Goal: Information Seeking & Learning: Learn about a topic

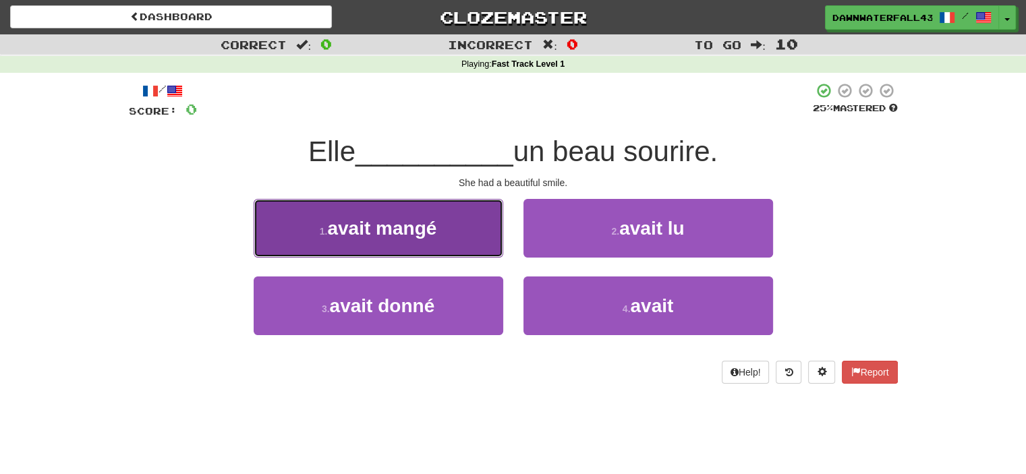
click at [397, 211] on button "1 . avait mangé" at bounding box center [379, 228] width 250 height 59
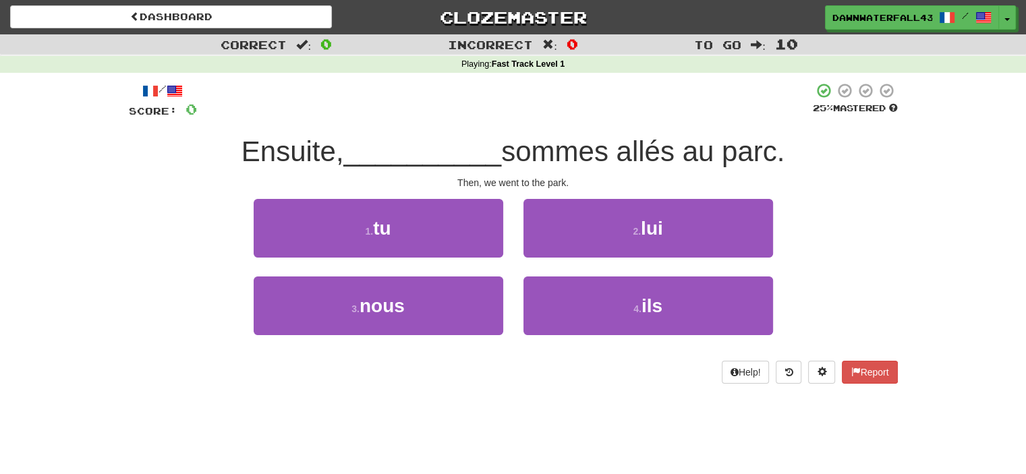
click at [601, 432] on div "Dashboard Clozemaster DawnWaterfall433 / Toggle Dropdown Dashboard Leaderboard …" at bounding box center [513, 237] width 1026 height 474
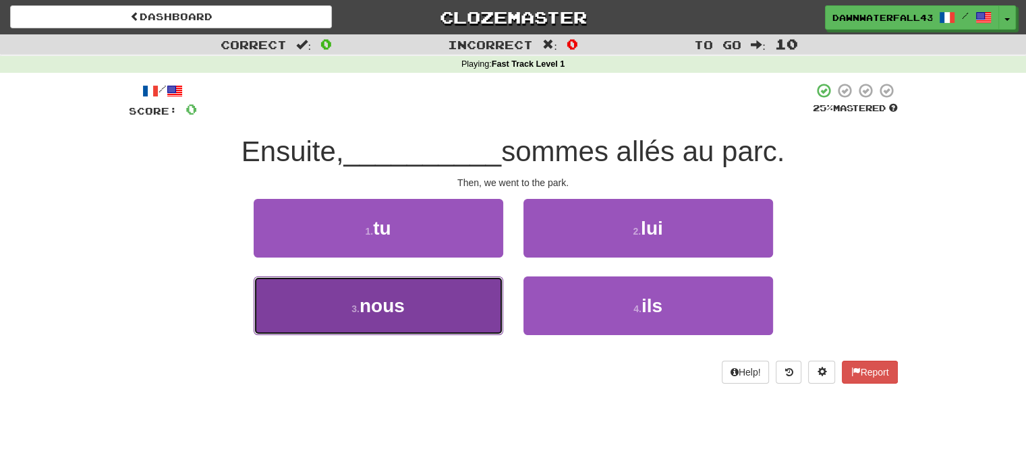
click at [457, 323] on button "3 . nous" at bounding box center [379, 306] width 250 height 59
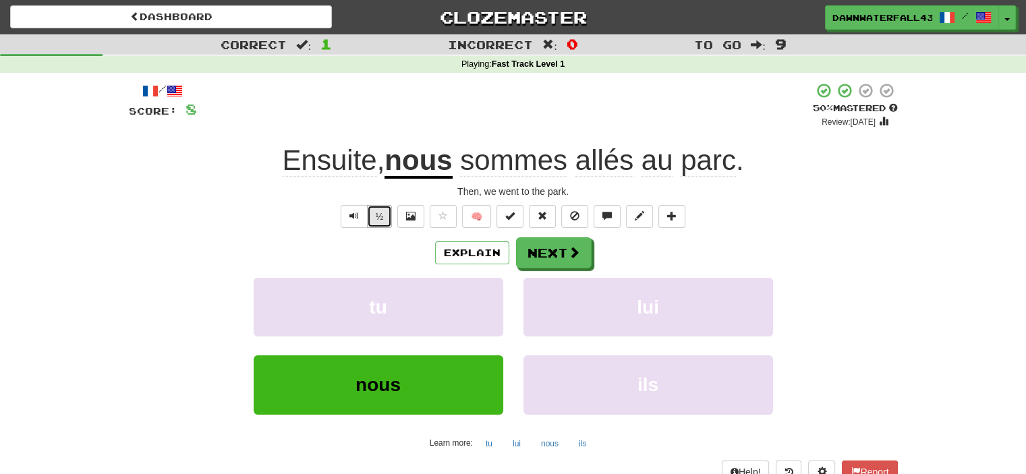
click at [385, 216] on button "½" at bounding box center [380, 216] width 26 height 23
click at [561, 258] on button "Next" at bounding box center [555, 253] width 76 height 31
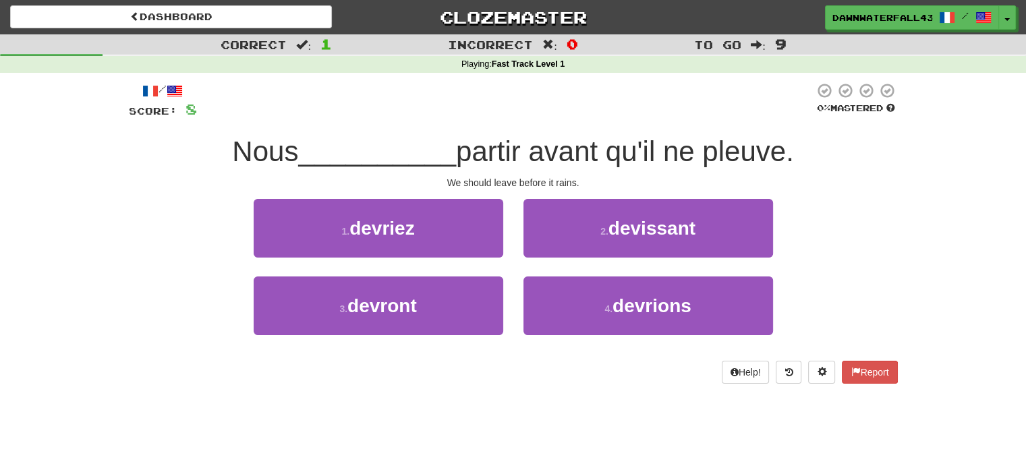
click at [491, 261] on div "1 . devriez" at bounding box center [379, 238] width 270 height 78
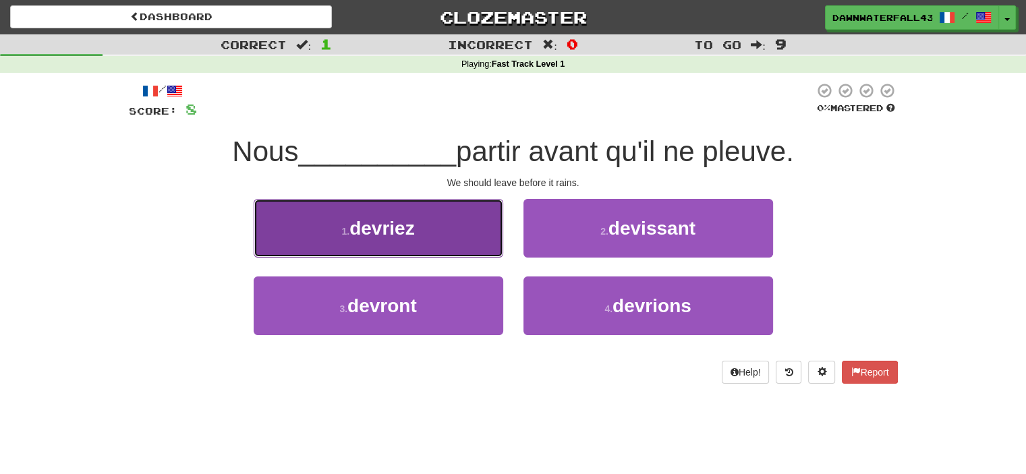
click at [490, 254] on button "1 . devriez" at bounding box center [379, 228] width 250 height 59
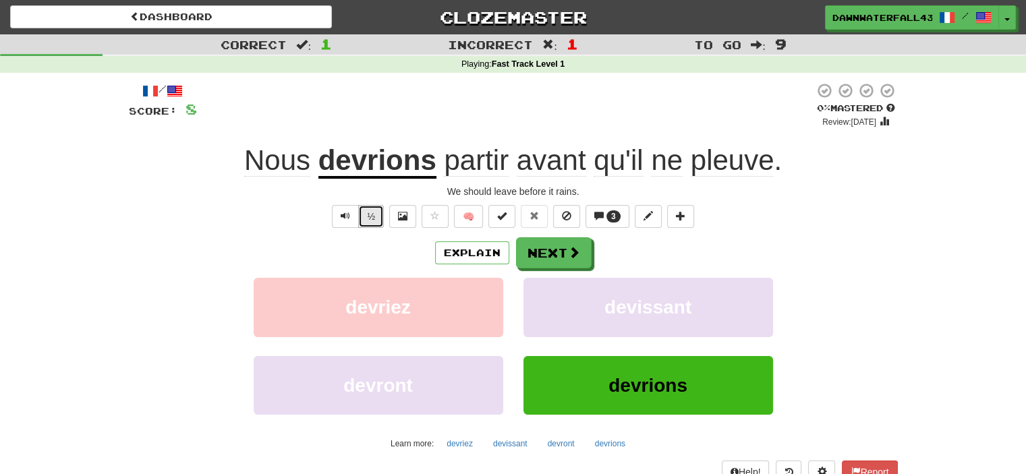
click at [378, 215] on button "½" at bounding box center [371, 216] width 26 height 23
click at [441, 254] on button "Explain" at bounding box center [472, 253] width 74 height 23
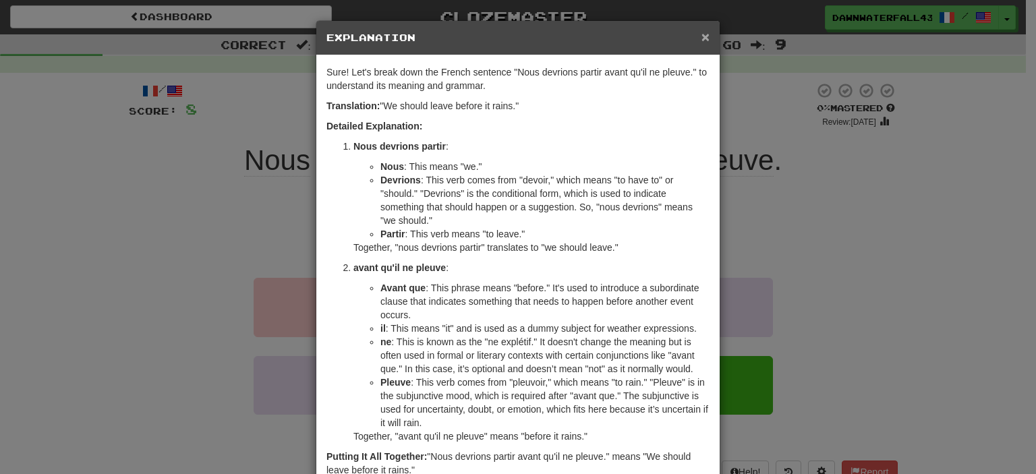
click at [704, 34] on span "×" at bounding box center [706, 37] width 8 height 16
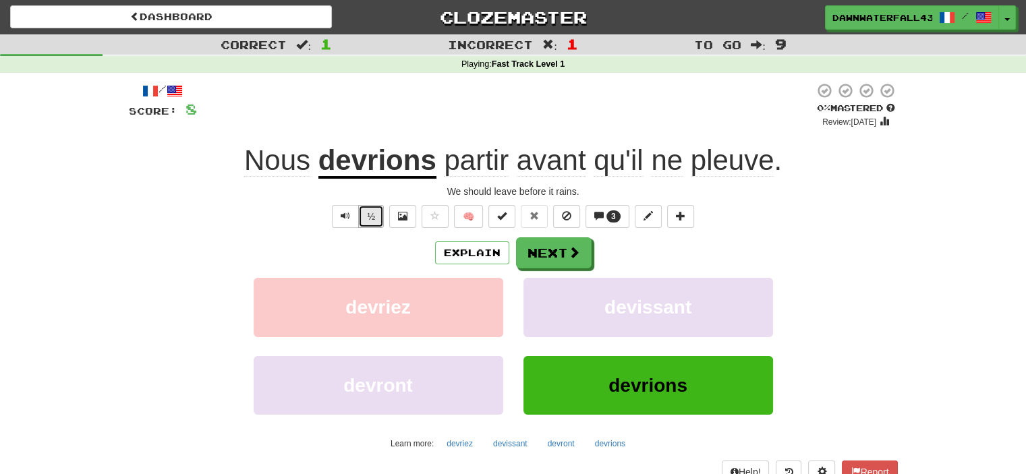
click at [379, 215] on button "½" at bounding box center [371, 216] width 26 height 23
click at [372, 218] on button "½" at bounding box center [371, 216] width 26 height 23
click at [558, 248] on button "Next" at bounding box center [555, 253] width 76 height 31
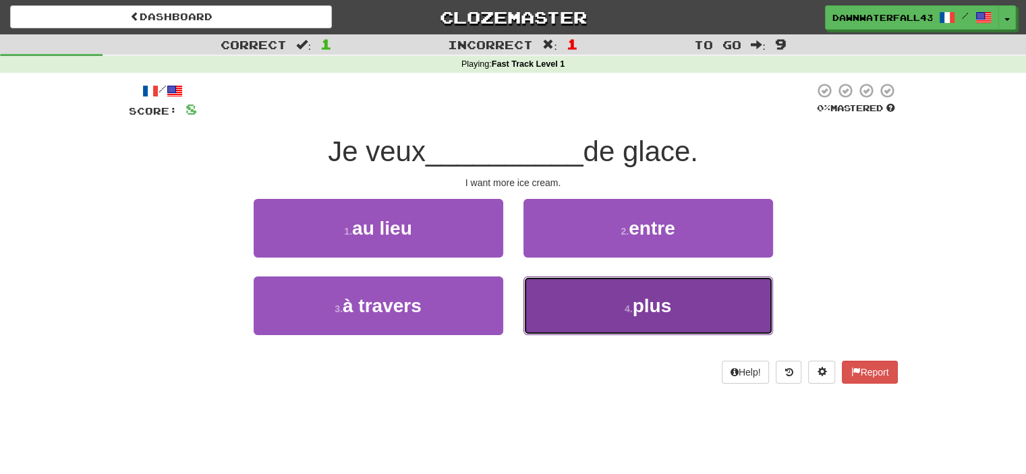
click at [573, 310] on button "4 . plus" at bounding box center [649, 306] width 250 height 59
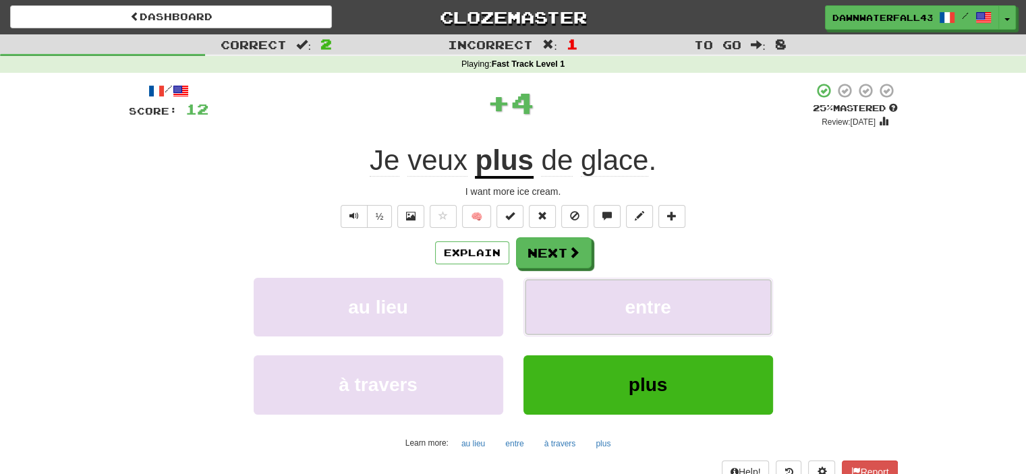
click at [573, 310] on button "entre" at bounding box center [649, 307] width 250 height 59
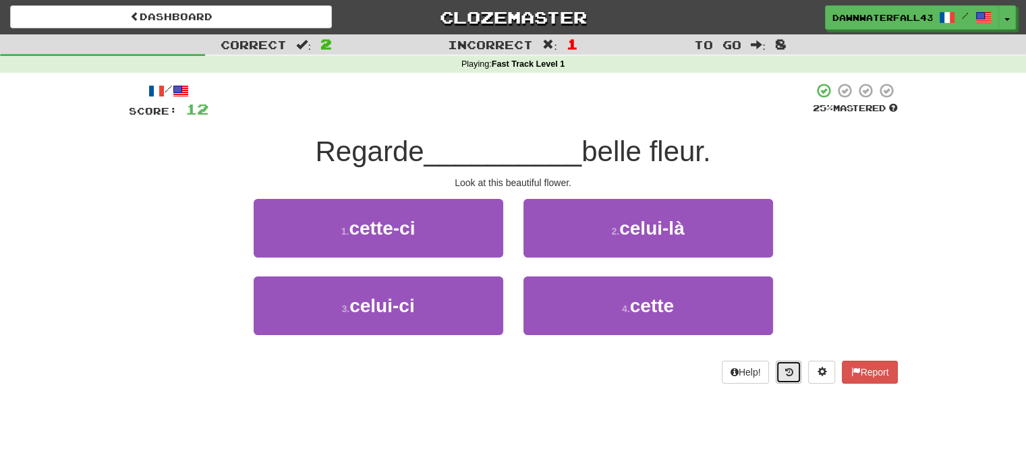
click at [793, 373] on button at bounding box center [789, 372] width 26 height 23
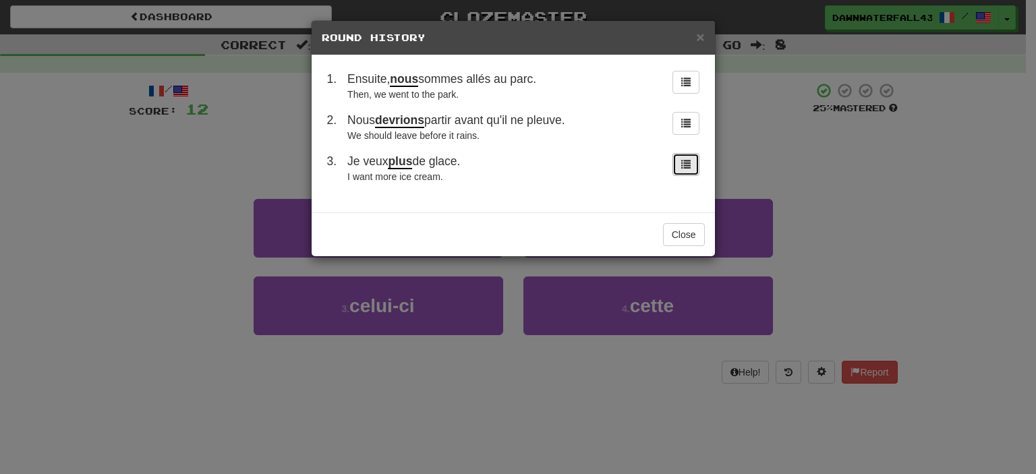
click at [682, 163] on span at bounding box center [686, 163] width 9 height 9
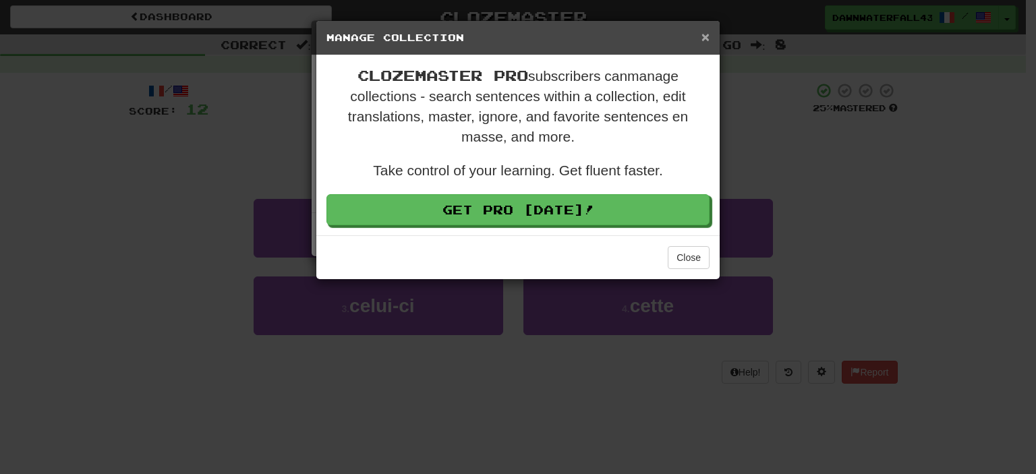
click at [704, 37] on span "×" at bounding box center [706, 37] width 8 height 16
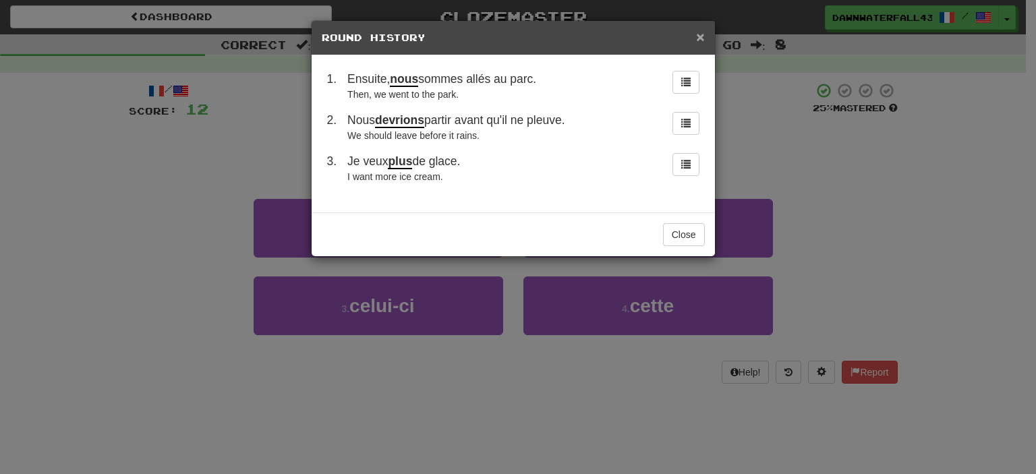
click at [696, 36] on span "×" at bounding box center [700, 37] width 8 height 16
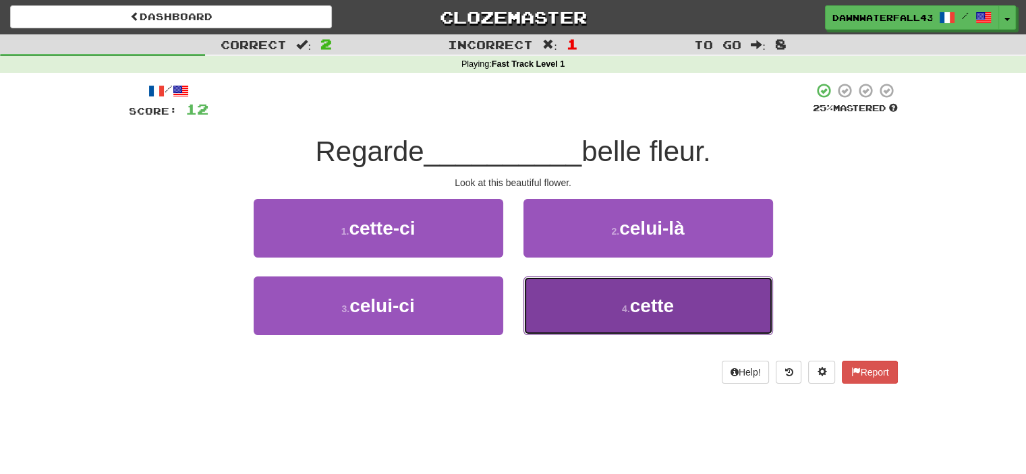
click at [605, 287] on button "4 . cette" at bounding box center [649, 306] width 250 height 59
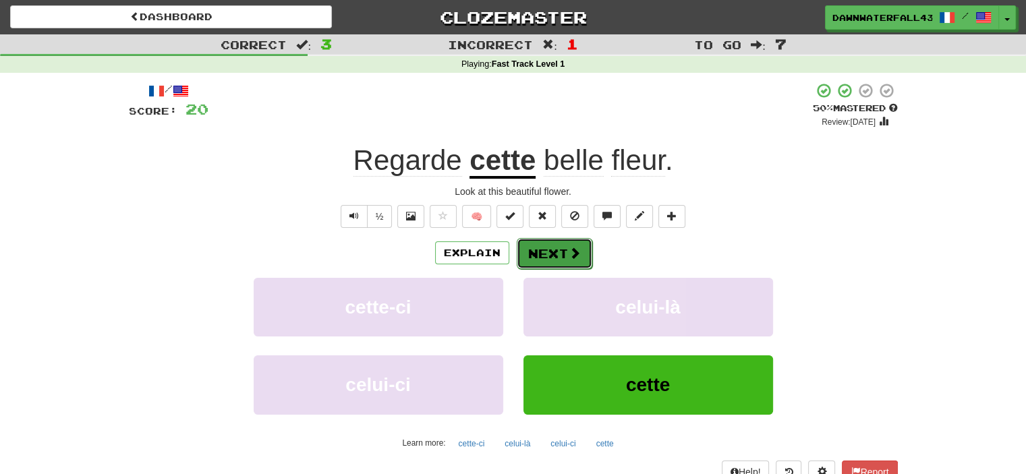
click at [570, 259] on span at bounding box center [575, 253] width 12 height 12
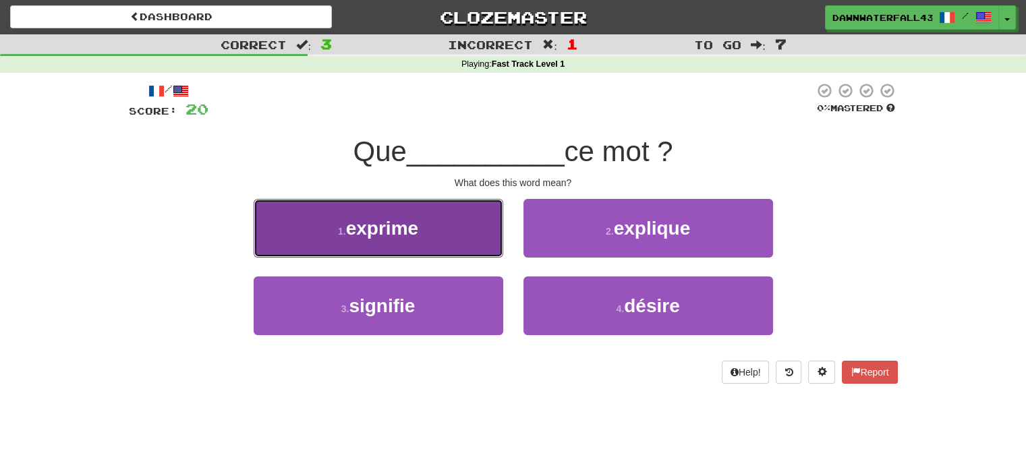
click at [487, 256] on button "1 . exprime" at bounding box center [379, 228] width 250 height 59
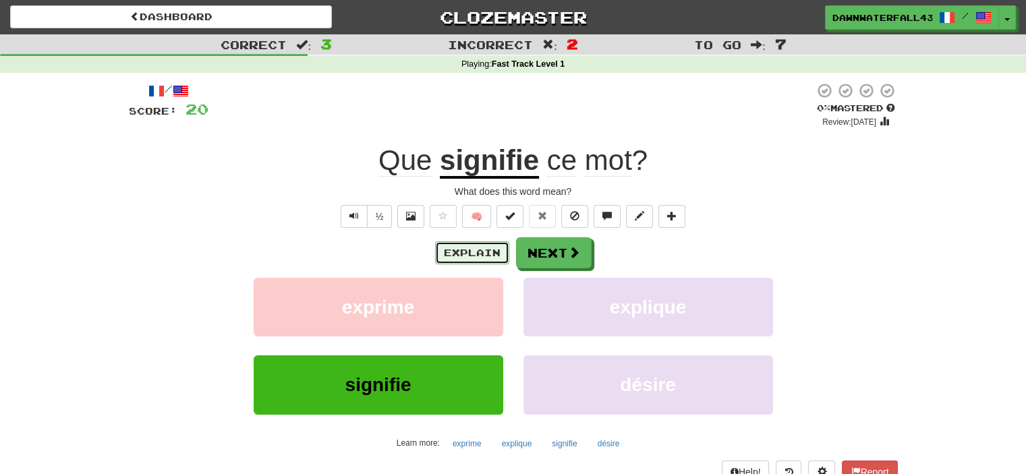
click at [453, 248] on button "Explain" at bounding box center [472, 253] width 74 height 23
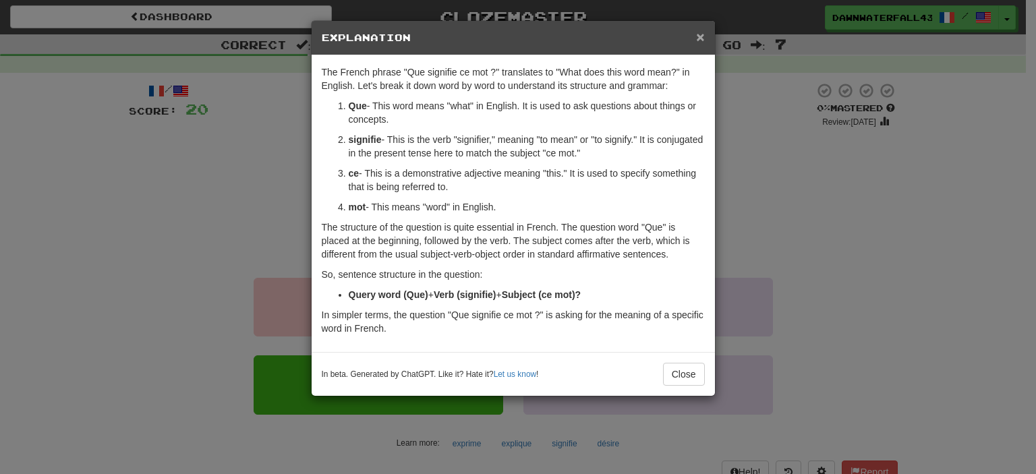
click at [702, 33] on span "×" at bounding box center [700, 37] width 8 height 16
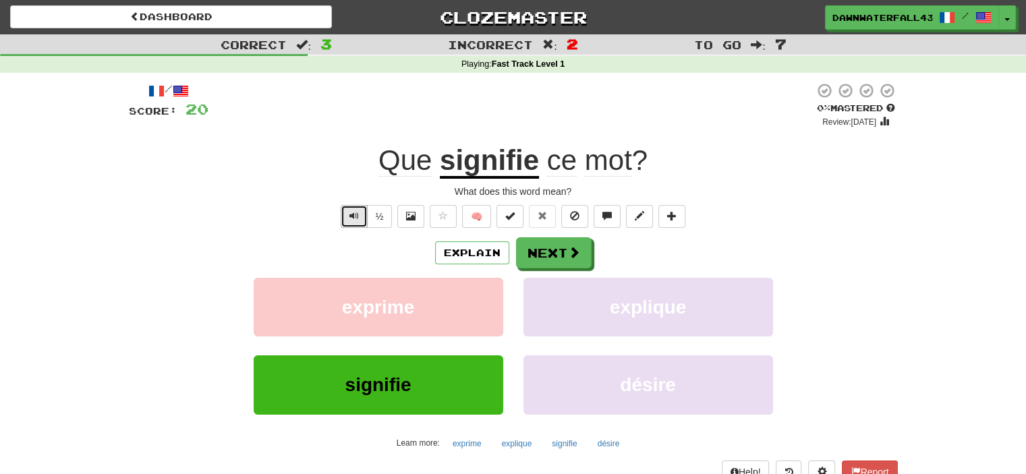
click at [353, 215] on span "Text-to-speech controls" at bounding box center [354, 215] width 9 height 9
click at [546, 250] on button "Next" at bounding box center [555, 253] width 76 height 31
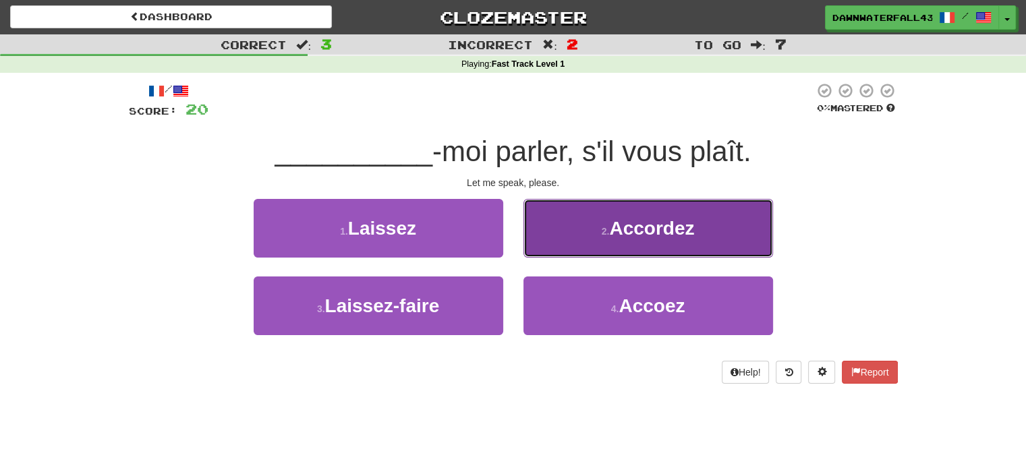
click at [532, 253] on button "2 . Accordez" at bounding box center [649, 228] width 250 height 59
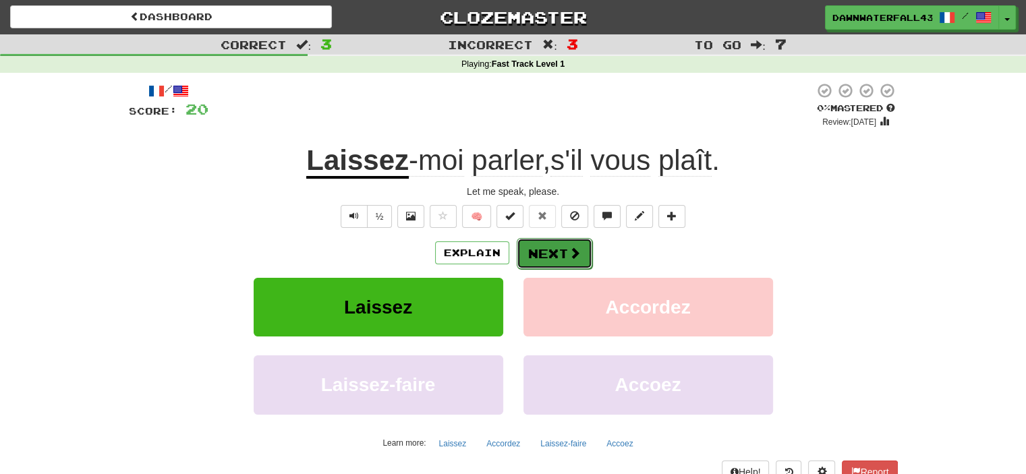
click at [580, 256] on button "Next" at bounding box center [555, 253] width 76 height 31
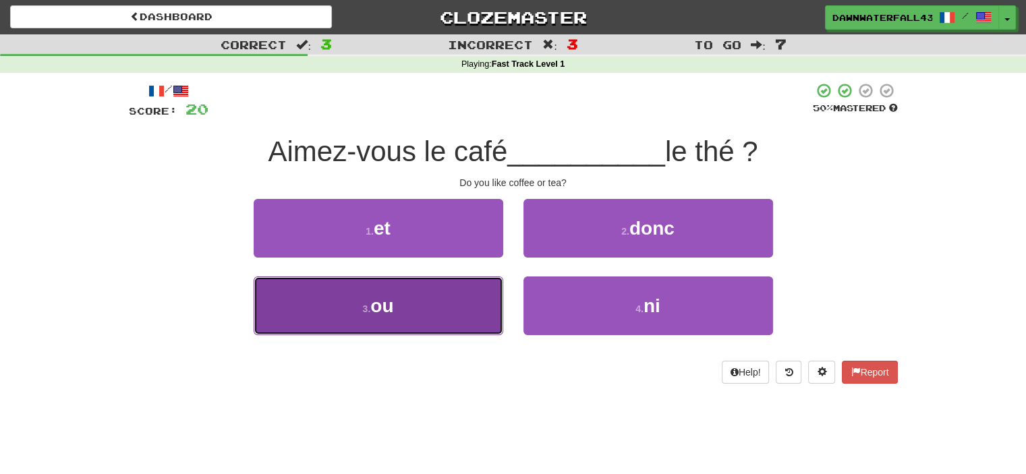
click at [484, 296] on button "3 . ou" at bounding box center [379, 306] width 250 height 59
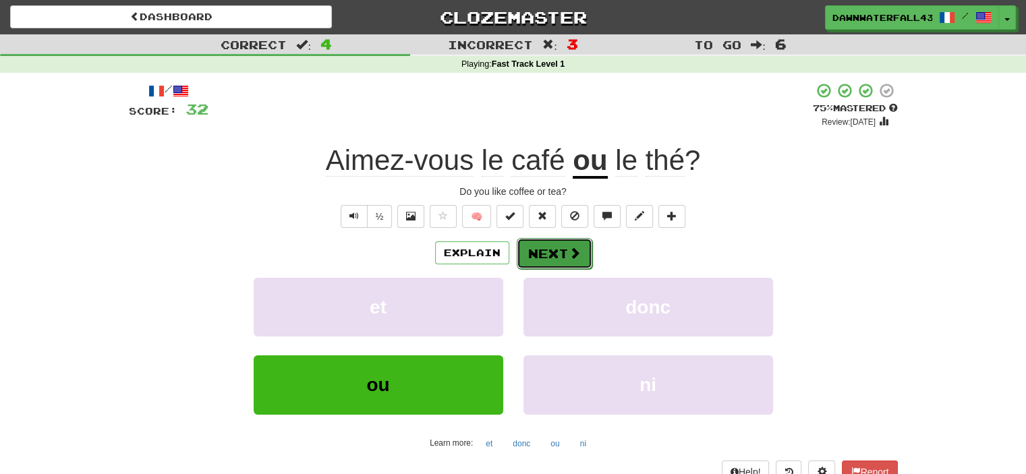
click at [546, 253] on button "Next" at bounding box center [555, 253] width 76 height 31
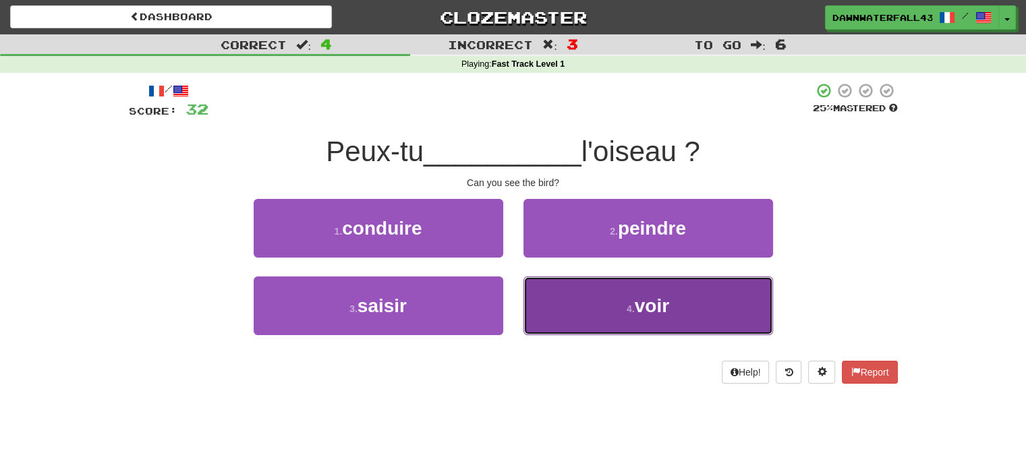
click at [526, 289] on button "4 . voir" at bounding box center [649, 306] width 250 height 59
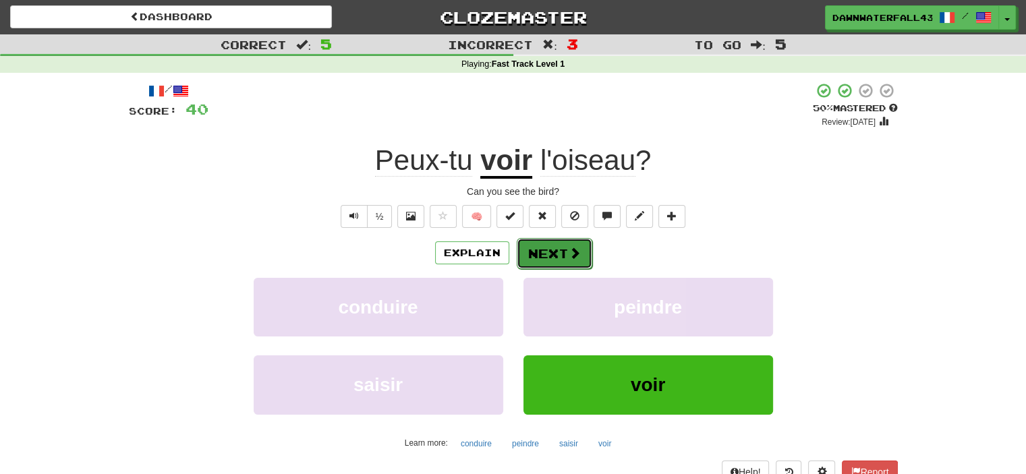
click at [569, 251] on span at bounding box center [575, 253] width 12 height 12
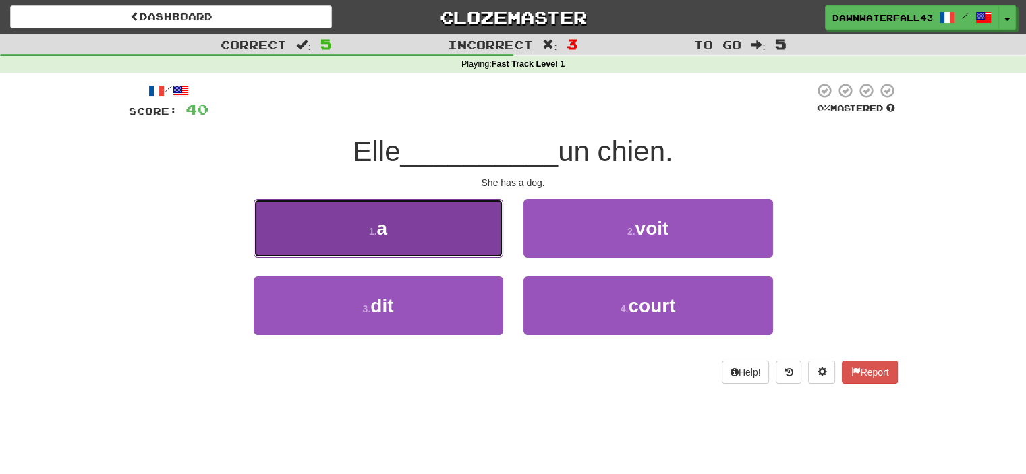
click at [491, 245] on button "1 . a" at bounding box center [379, 228] width 250 height 59
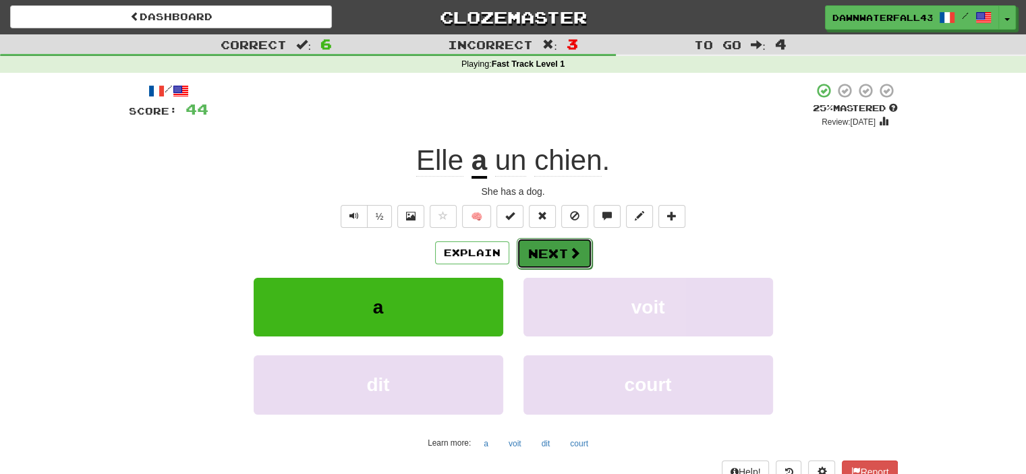
click at [542, 262] on button "Next" at bounding box center [555, 253] width 76 height 31
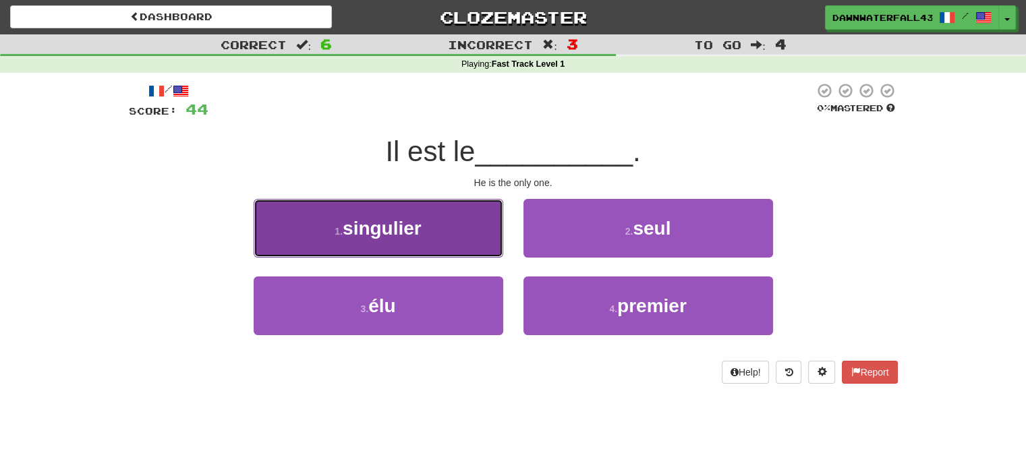
click at [498, 256] on button "1 . singulier" at bounding box center [379, 228] width 250 height 59
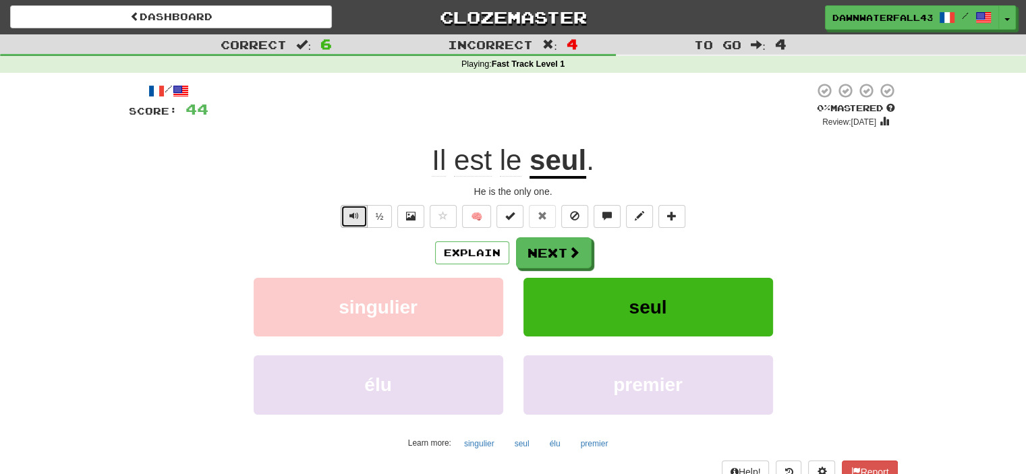
click at [358, 215] on span "Text-to-speech controls" at bounding box center [354, 215] width 9 height 9
click at [480, 260] on button "Explain" at bounding box center [472, 253] width 74 height 23
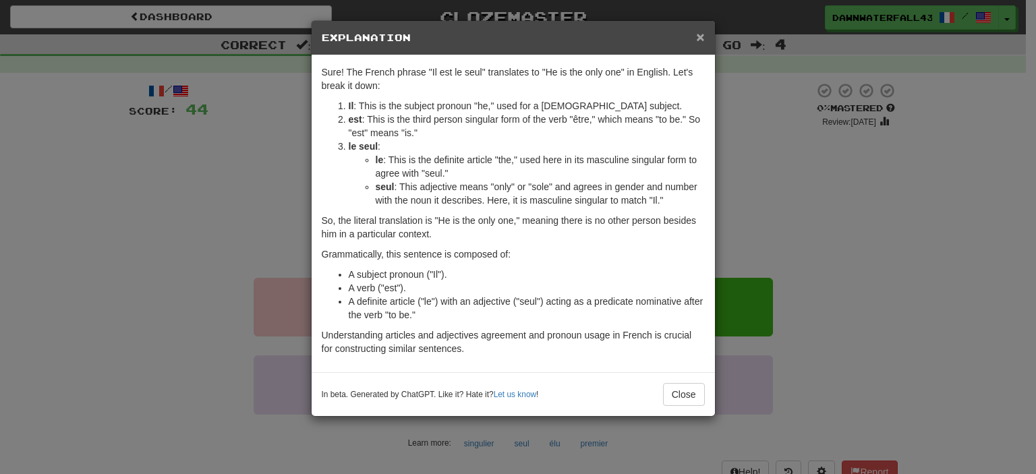
click at [702, 34] on span "×" at bounding box center [700, 37] width 8 height 16
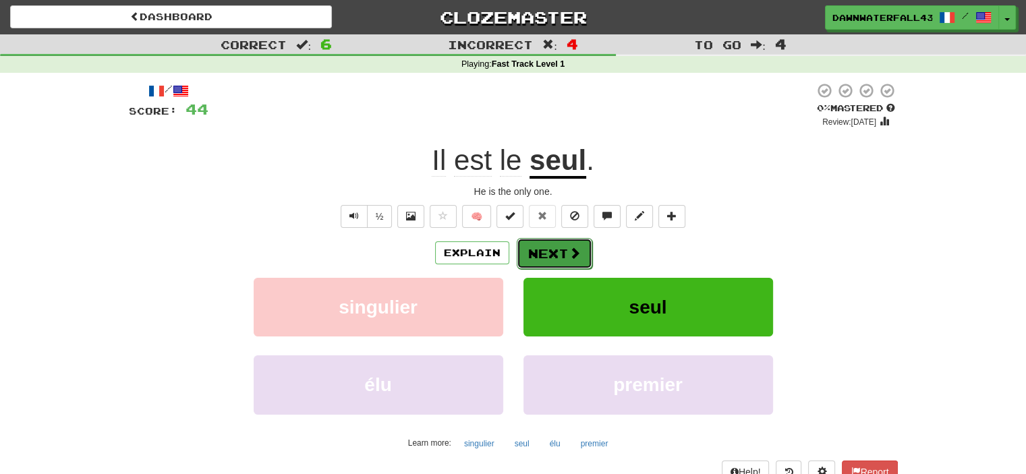
click at [582, 254] on button "Next" at bounding box center [555, 253] width 76 height 31
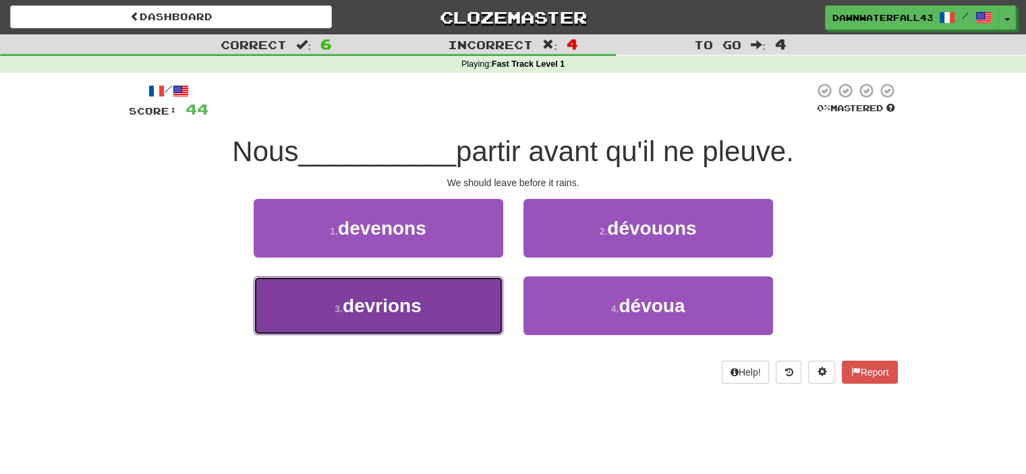
click at [491, 289] on button "3 . devrions" at bounding box center [379, 306] width 250 height 59
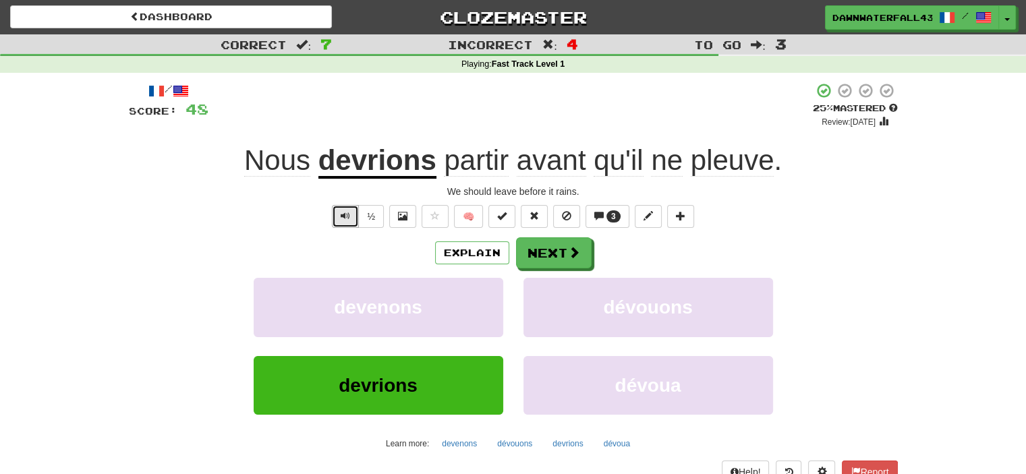
click at [354, 221] on button "Text-to-speech controls" at bounding box center [345, 216] width 27 height 23
click at [479, 250] on button "Explain" at bounding box center [472, 253] width 74 height 23
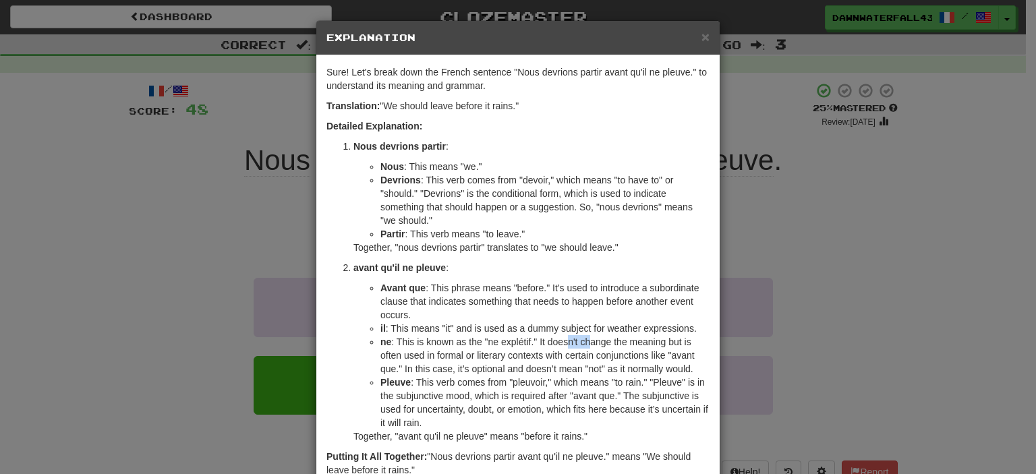
drag, startPoint x: 565, startPoint y: 343, endPoint x: 583, endPoint y: 343, distance: 17.5
click at [583, 343] on li "ne : This is known as the "ne explétif." It doesn't change the meaning but is o…" at bounding box center [545, 355] width 329 height 40
drag, startPoint x: 482, startPoint y: 358, endPoint x: 513, endPoint y: 358, distance: 31.0
click at [513, 358] on li "ne : This is known as the "ne explétif." It doesn't change the meaning but is o…" at bounding box center [545, 355] width 329 height 40
click at [580, 352] on li "ne : This is known as the "ne explétif." It doesn't change the meaning but is o…" at bounding box center [545, 355] width 329 height 40
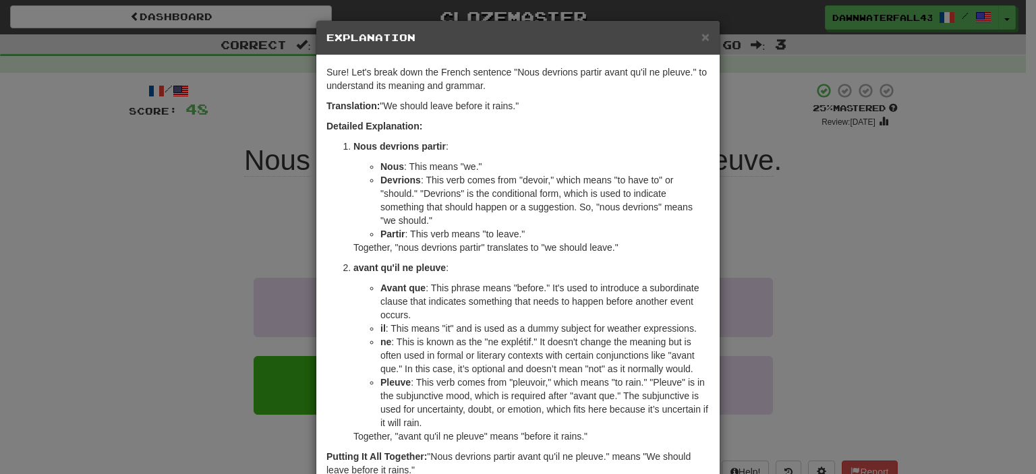
click at [707, 33] on div "× Explanation" at bounding box center [518, 38] width 404 height 34
click at [703, 32] on div "× Explanation" at bounding box center [518, 38] width 404 height 34
click at [703, 32] on span "×" at bounding box center [706, 37] width 8 height 16
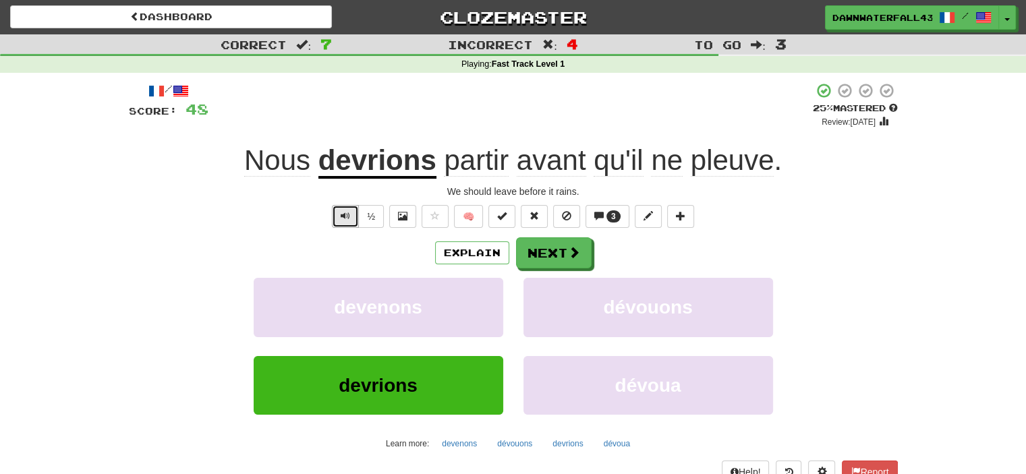
click at [346, 221] on span "Text-to-speech controls" at bounding box center [345, 215] width 9 height 9
click at [583, 248] on button "Next" at bounding box center [555, 253] width 76 height 31
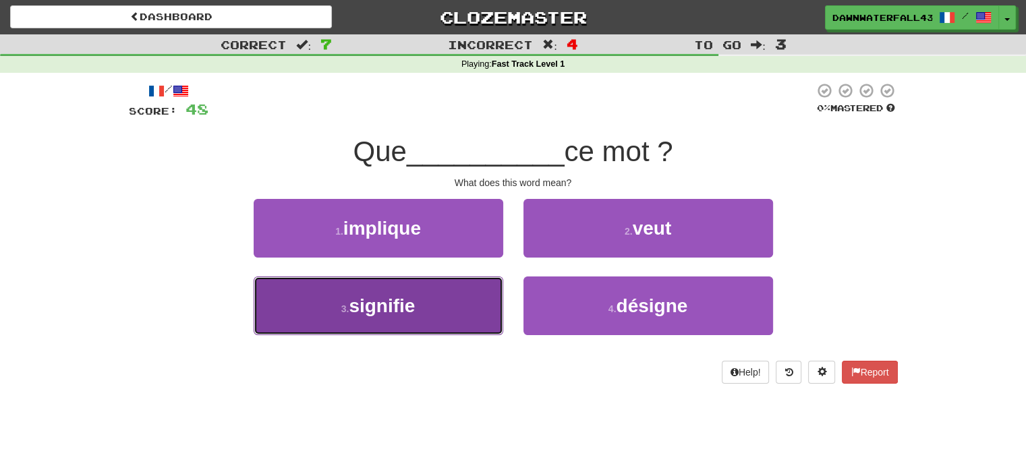
click at [478, 299] on button "3 . signifie" at bounding box center [379, 306] width 250 height 59
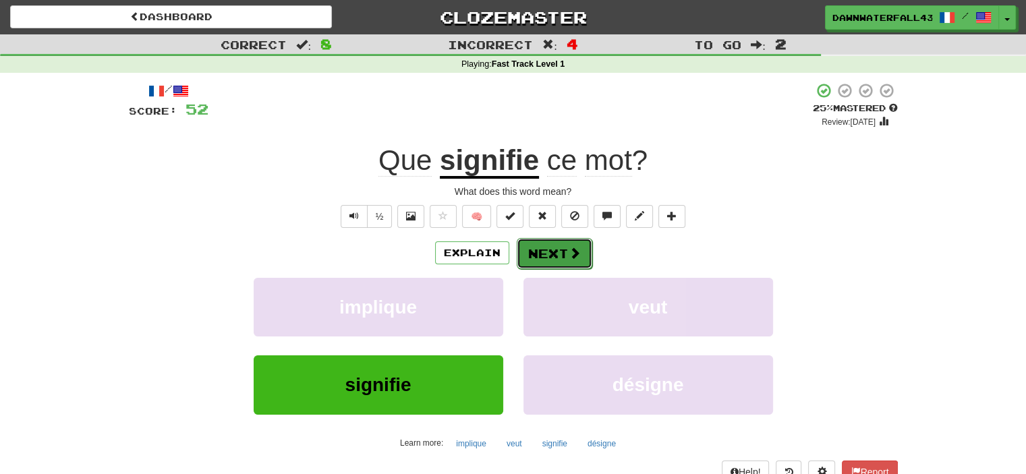
click at [553, 259] on button "Next" at bounding box center [555, 253] width 76 height 31
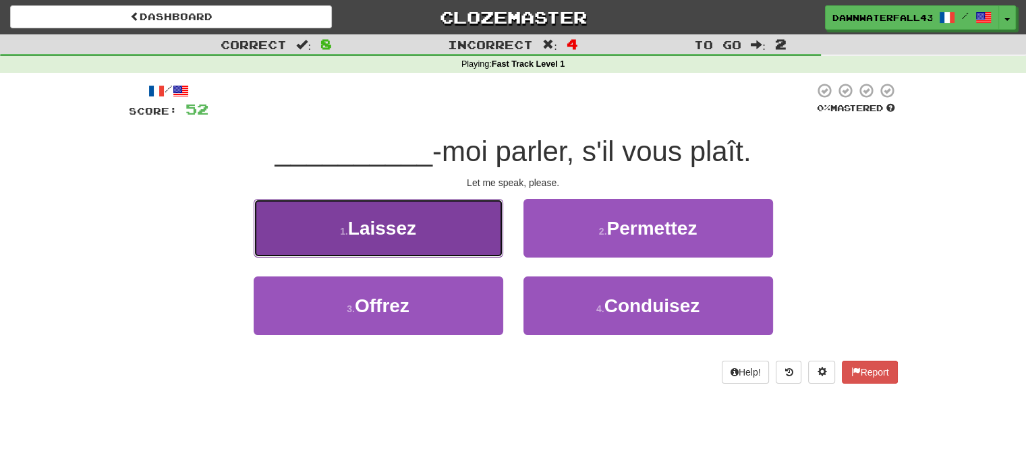
click at [492, 252] on button "1 . Laissez" at bounding box center [379, 228] width 250 height 59
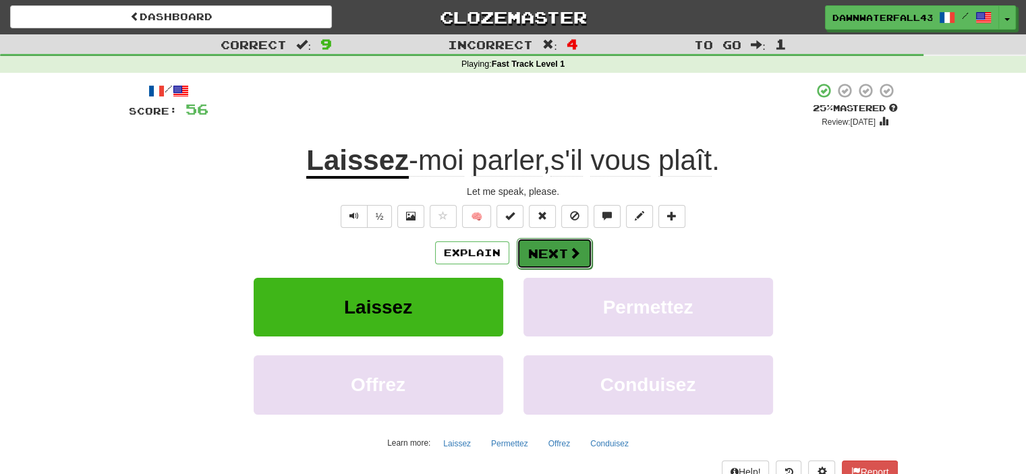
click at [545, 256] on button "Next" at bounding box center [555, 253] width 76 height 31
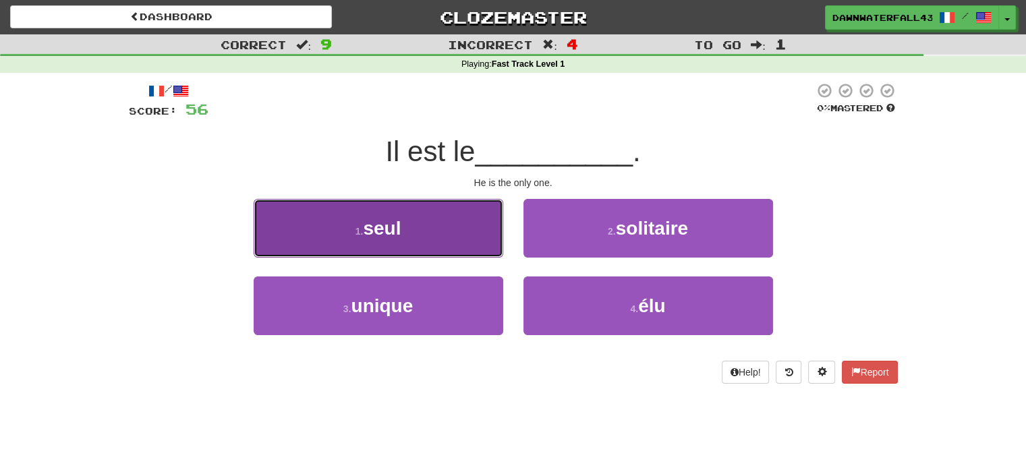
click at [497, 255] on button "1 . seul" at bounding box center [379, 228] width 250 height 59
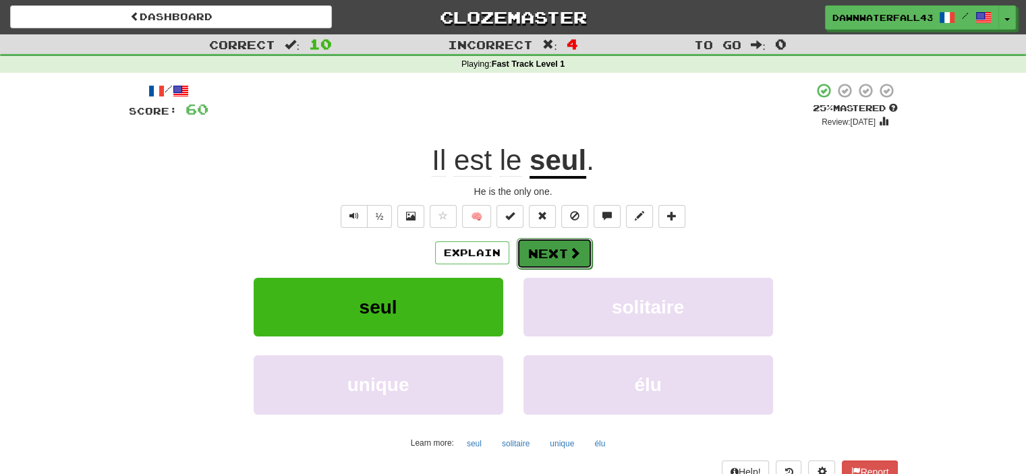
click at [543, 261] on button "Next" at bounding box center [555, 253] width 76 height 31
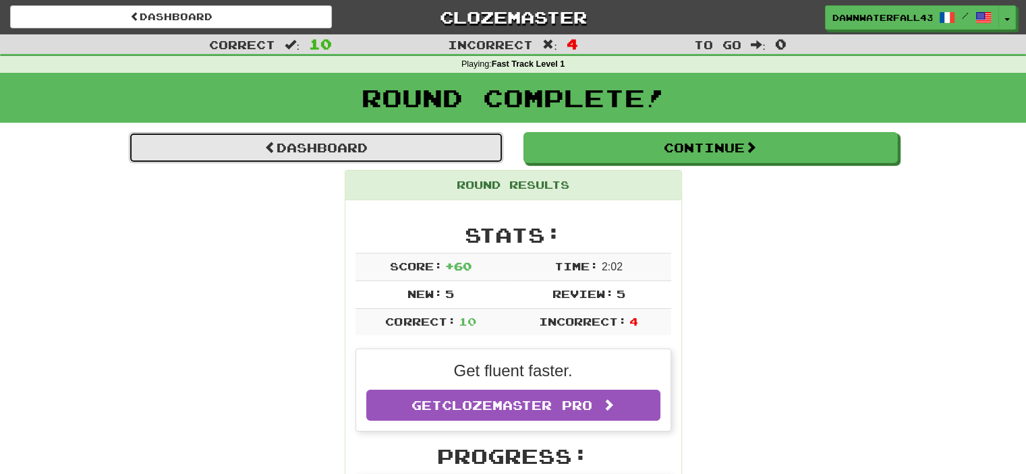
click at [484, 145] on link "Dashboard" at bounding box center [316, 147] width 375 height 31
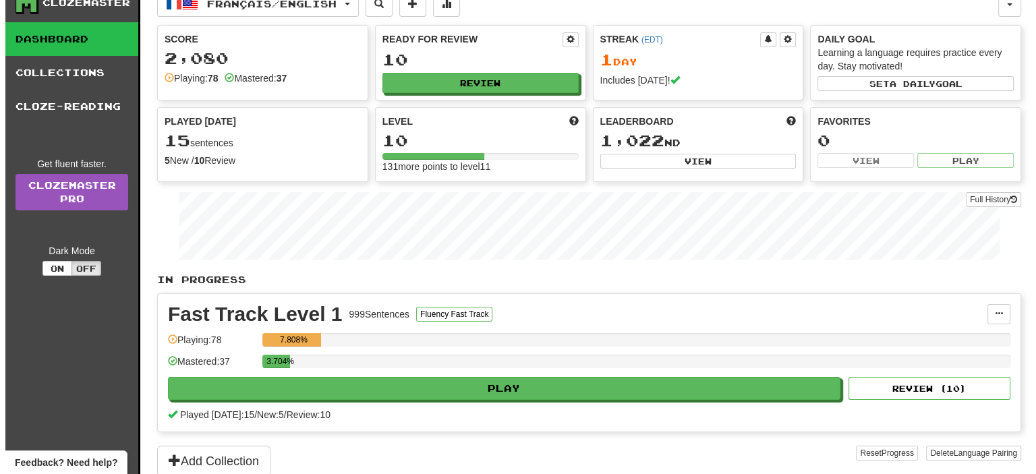
scroll to position [67, 0]
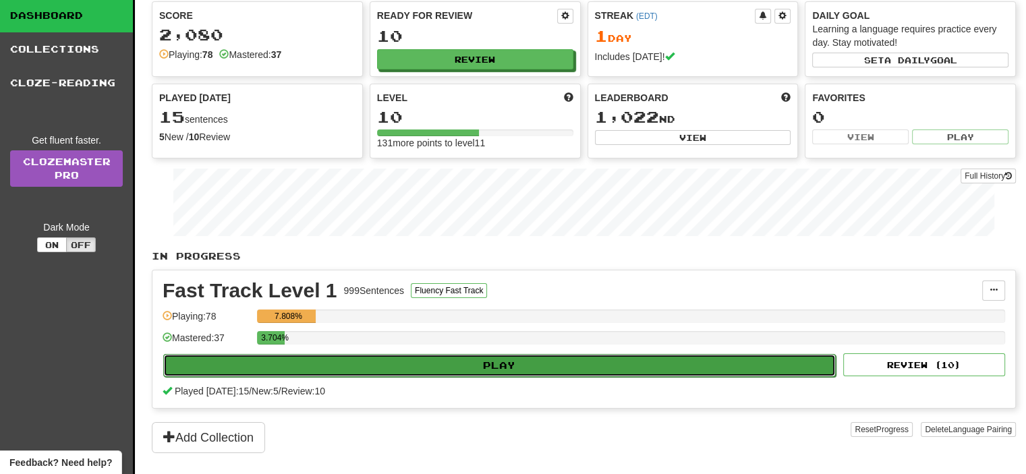
click at [319, 360] on button "Play" at bounding box center [499, 365] width 673 height 23
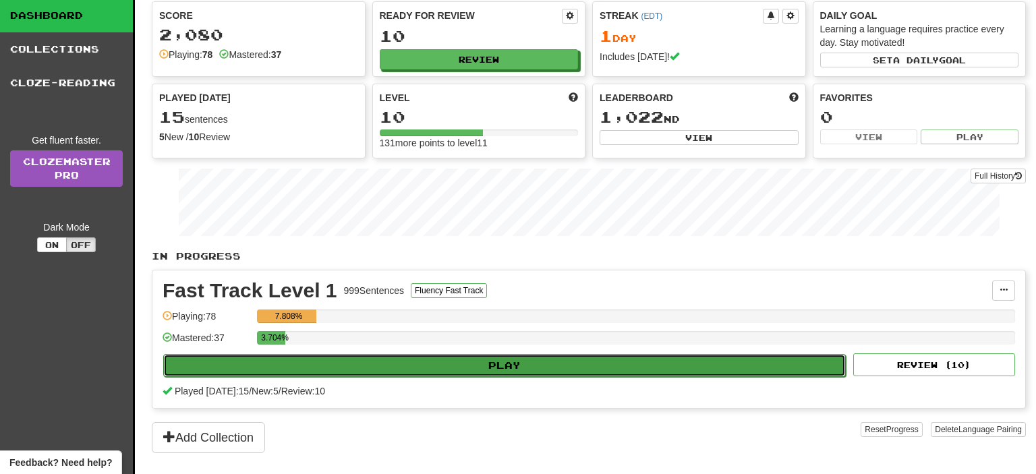
select select "**"
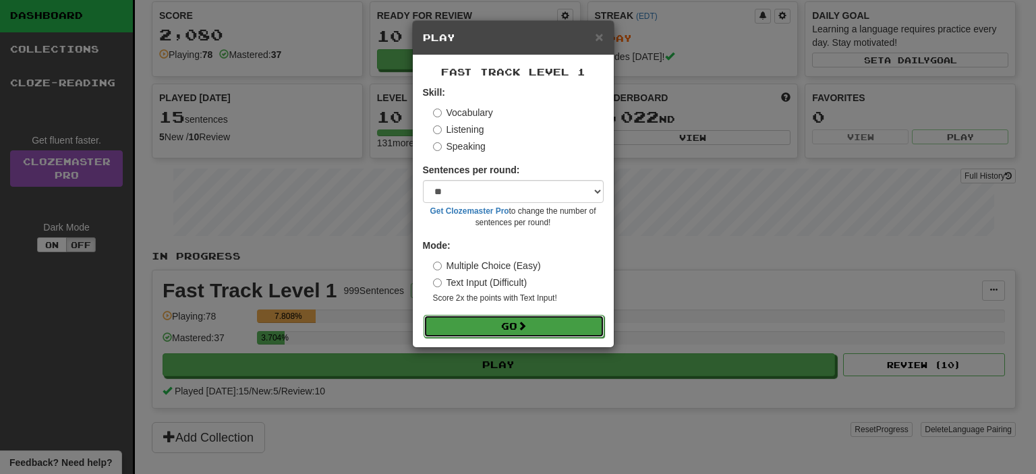
click at [477, 321] on button "Go" at bounding box center [514, 326] width 181 height 23
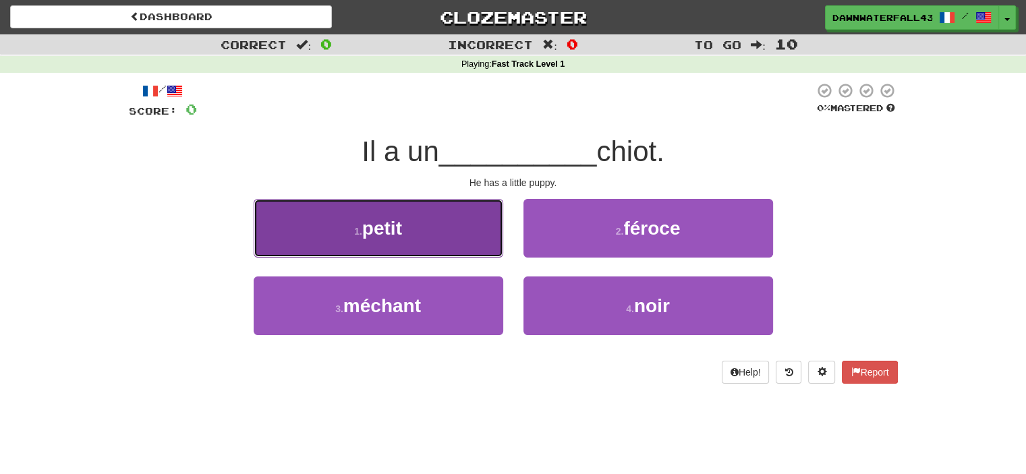
click at [487, 250] on button "1 . petit" at bounding box center [379, 228] width 250 height 59
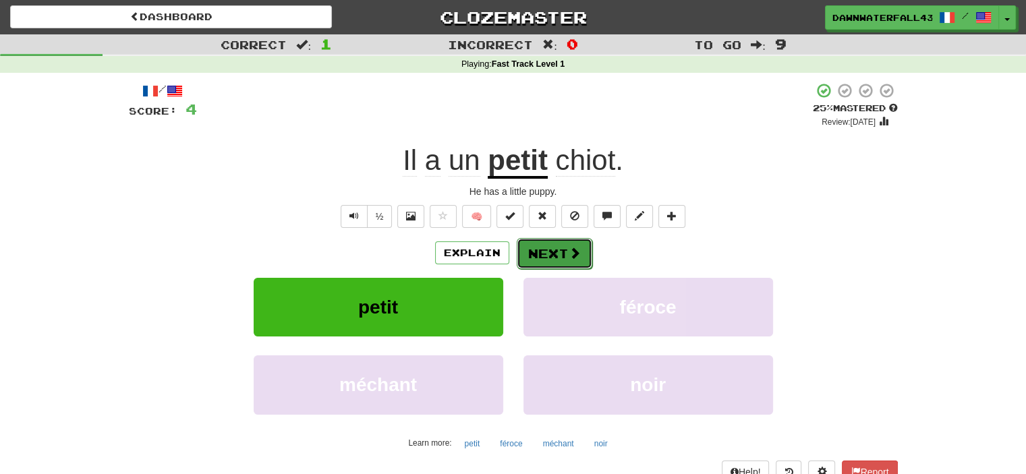
click at [554, 260] on button "Next" at bounding box center [555, 253] width 76 height 31
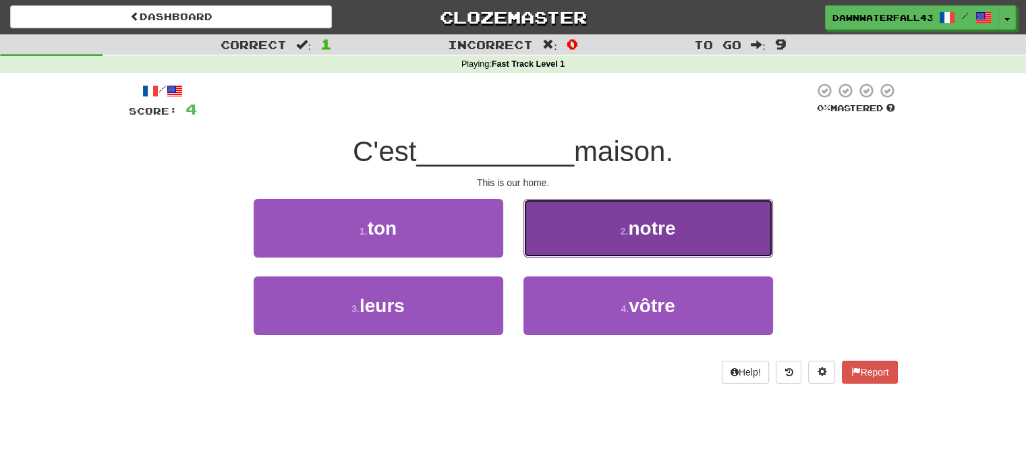
click at [603, 248] on button "2 . notre" at bounding box center [649, 228] width 250 height 59
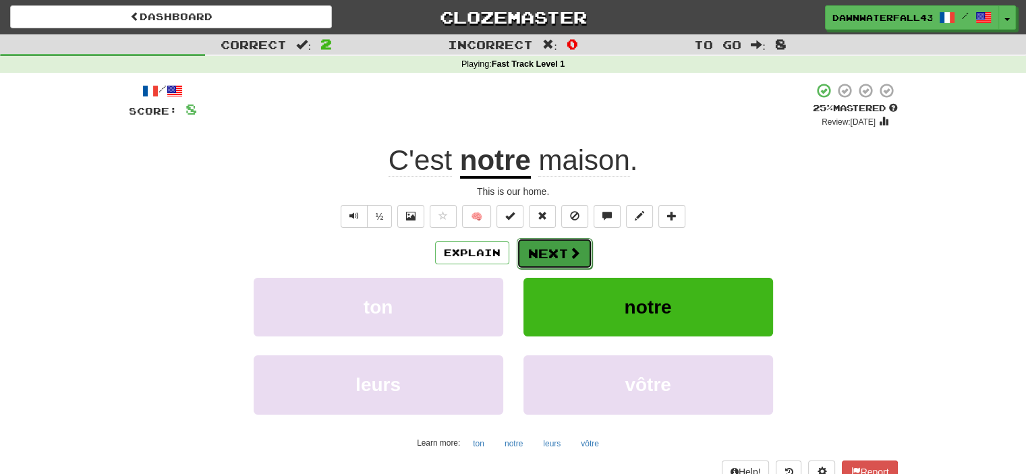
click at [581, 255] on button "Next" at bounding box center [555, 253] width 76 height 31
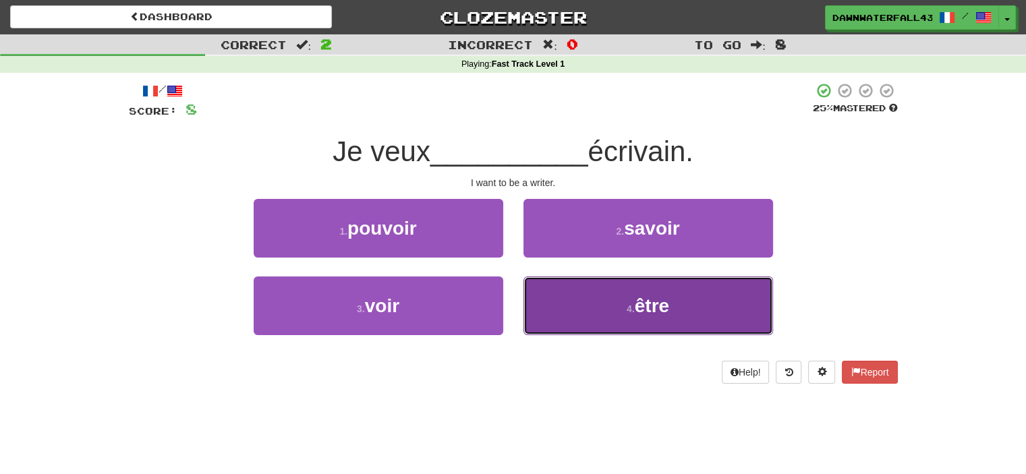
click at [564, 308] on button "4 . être" at bounding box center [649, 306] width 250 height 59
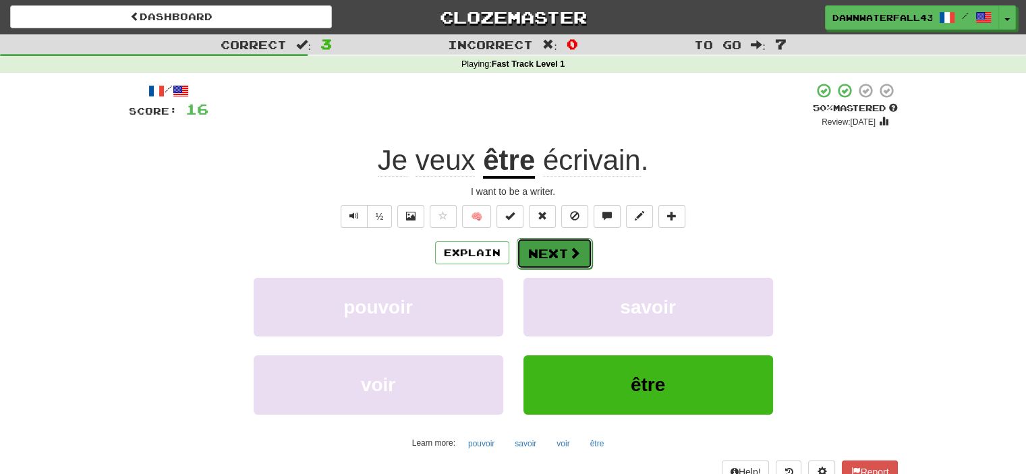
click at [559, 262] on button "Next" at bounding box center [555, 253] width 76 height 31
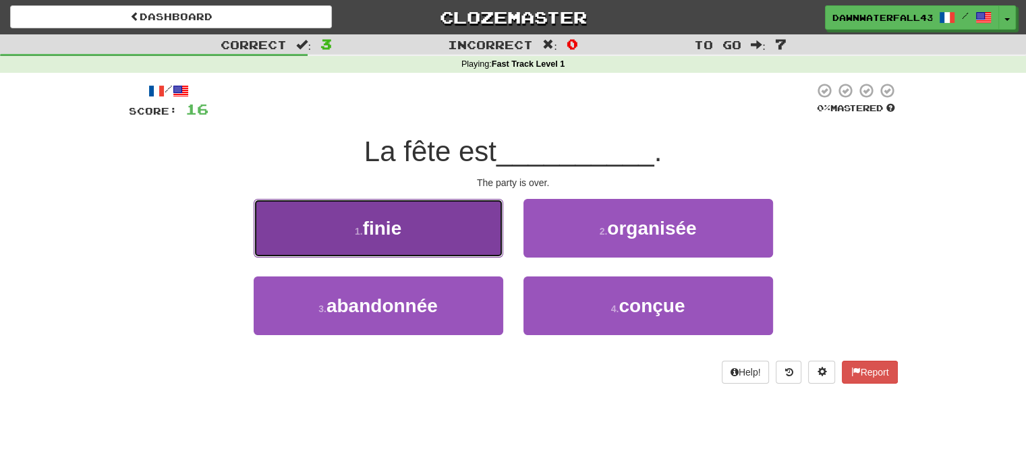
click at [494, 251] on button "1 . finie" at bounding box center [379, 228] width 250 height 59
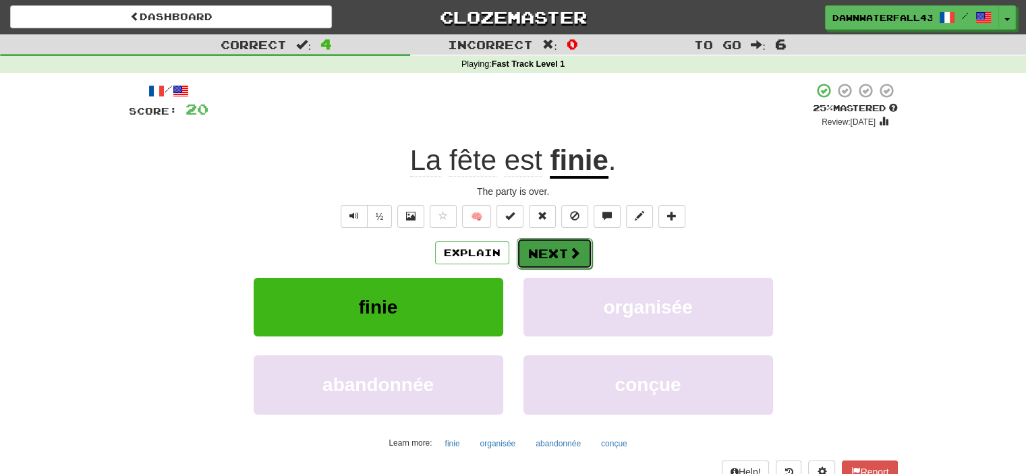
click at [561, 257] on button "Next" at bounding box center [555, 253] width 76 height 31
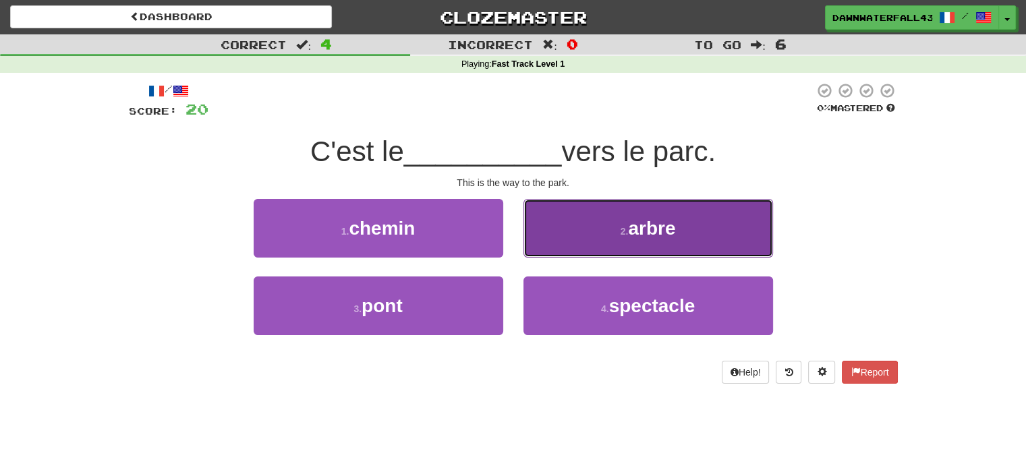
click at [543, 255] on button "2 . arbre" at bounding box center [649, 228] width 250 height 59
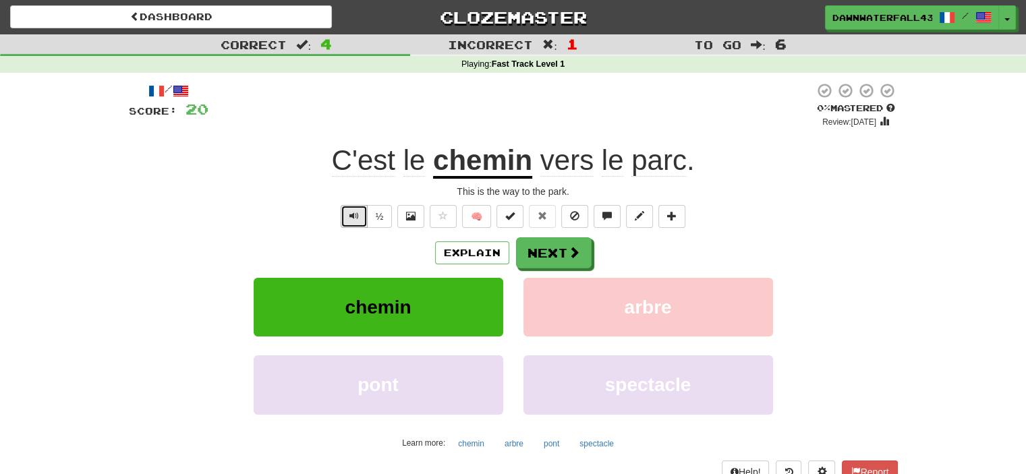
click at [352, 217] on span "Text-to-speech controls" at bounding box center [354, 215] width 9 height 9
click at [569, 260] on button "Next" at bounding box center [555, 253] width 76 height 31
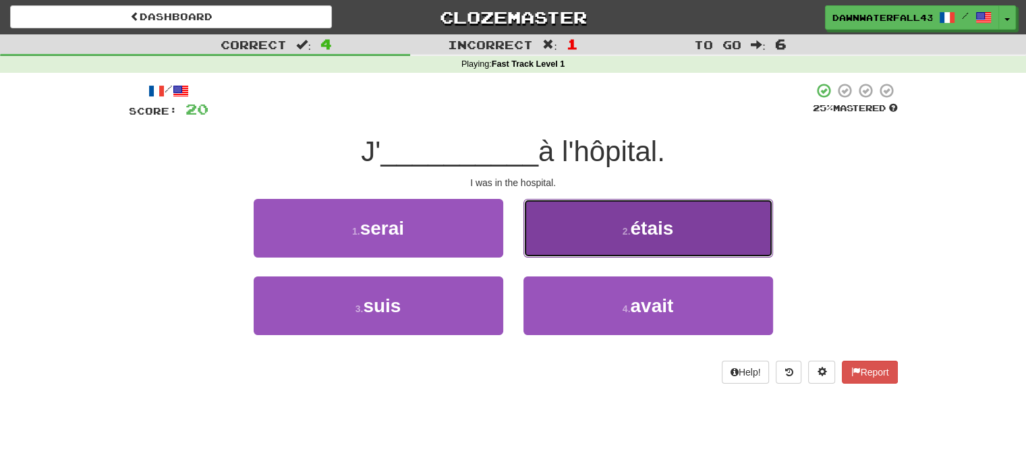
click at [570, 255] on button "2 . étais" at bounding box center [649, 228] width 250 height 59
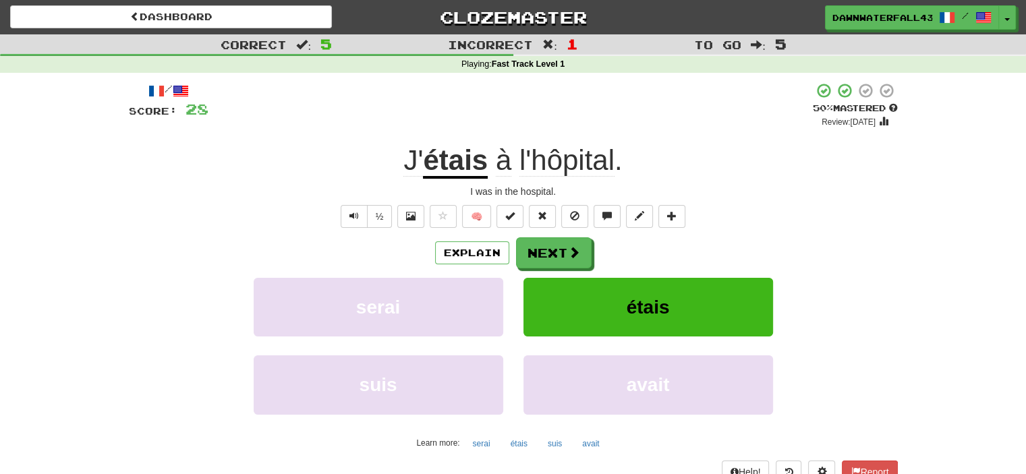
click at [340, 217] on div "½" at bounding box center [365, 216] width 55 height 23
click at [343, 218] on button "Text-to-speech controls" at bounding box center [354, 216] width 27 height 23
click at [555, 253] on button "Next" at bounding box center [555, 253] width 76 height 31
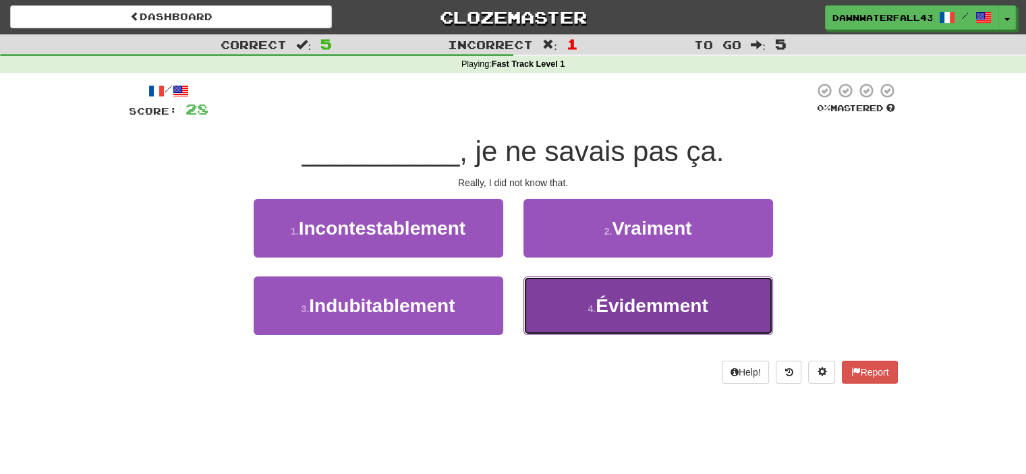
click at [526, 288] on button "4 . Évidemment" at bounding box center [649, 306] width 250 height 59
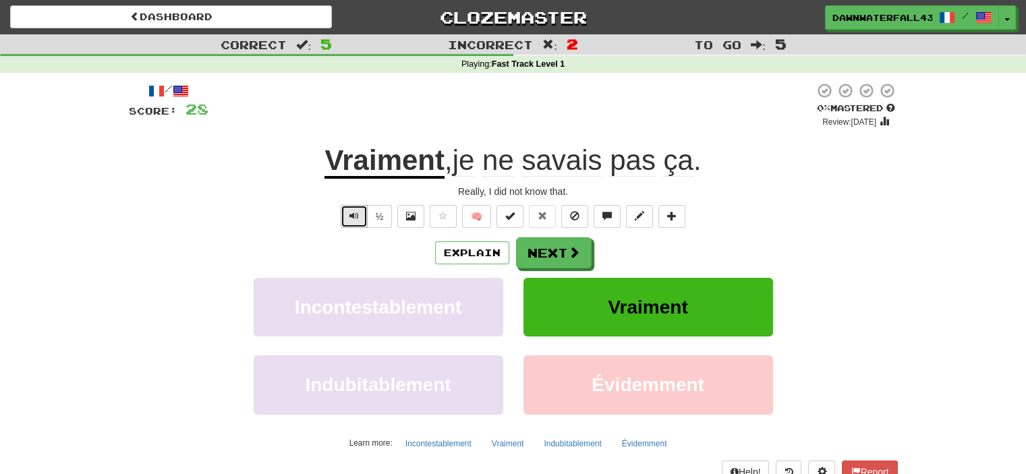
click at [354, 220] on span "Text-to-speech controls" at bounding box center [354, 215] width 9 height 9
click at [572, 261] on button "Next" at bounding box center [555, 253] width 76 height 31
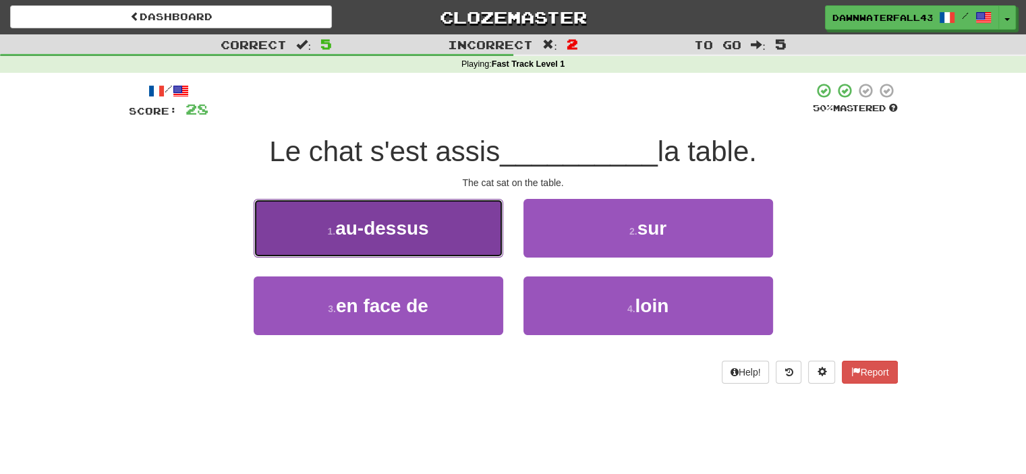
click at [497, 251] on button "1 . au-dessus" at bounding box center [379, 228] width 250 height 59
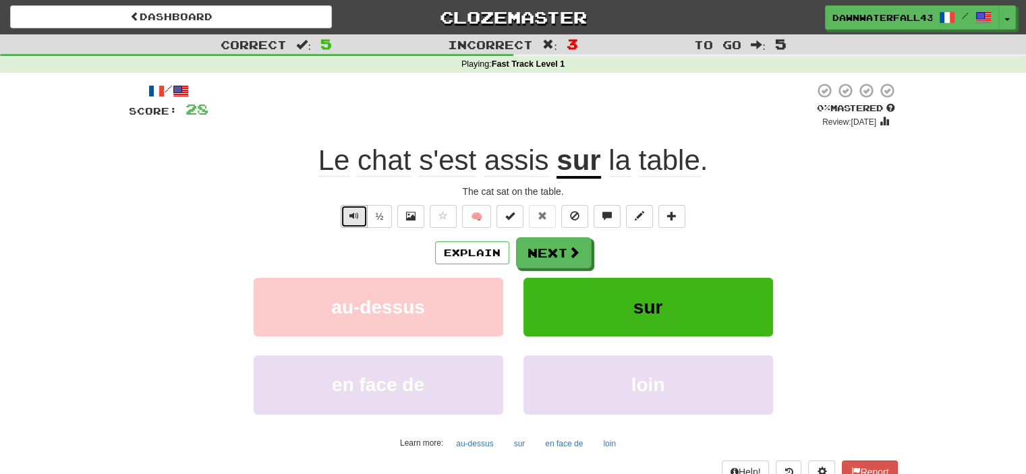
click at [348, 215] on button "Text-to-speech controls" at bounding box center [354, 216] width 27 height 23
click at [459, 247] on button "Explain" at bounding box center [472, 253] width 74 height 23
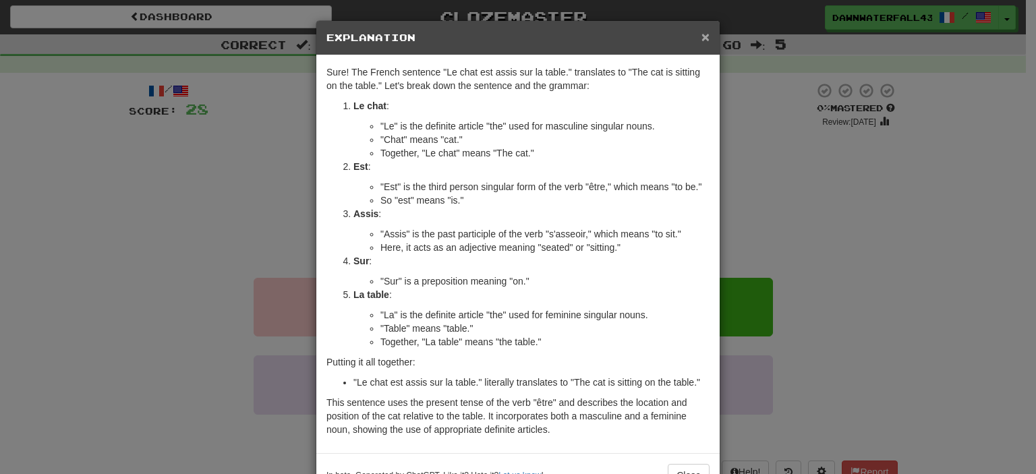
click at [702, 36] on span "×" at bounding box center [706, 37] width 8 height 16
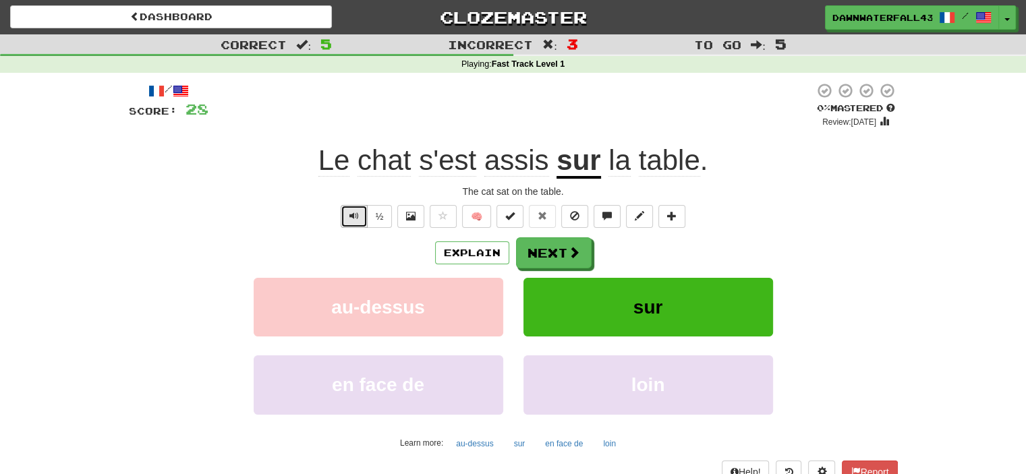
click at [352, 226] on button "Text-to-speech controls" at bounding box center [354, 216] width 27 height 23
click at [562, 259] on button "Next" at bounding box center [555, 253] width 76 height 31
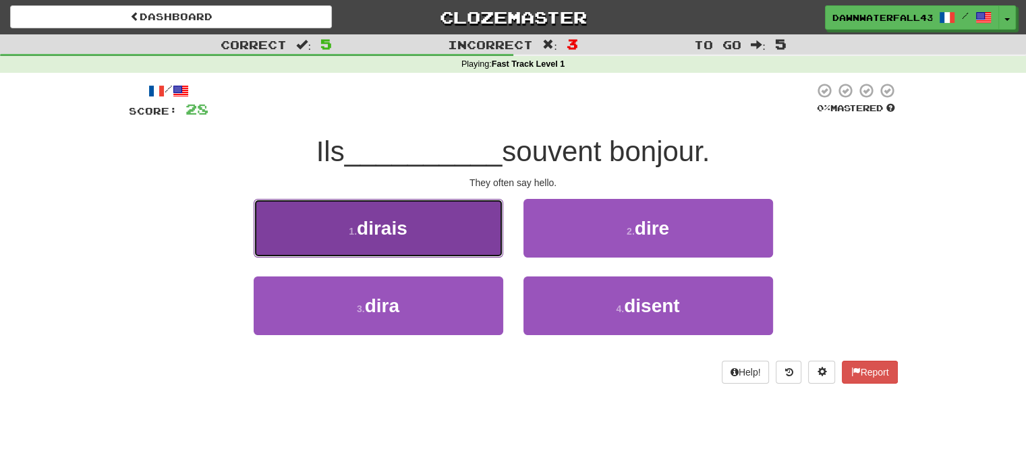
click at [494, 250] on button "1 . dirais" at bounding box center [379, 228] width 250 height 59
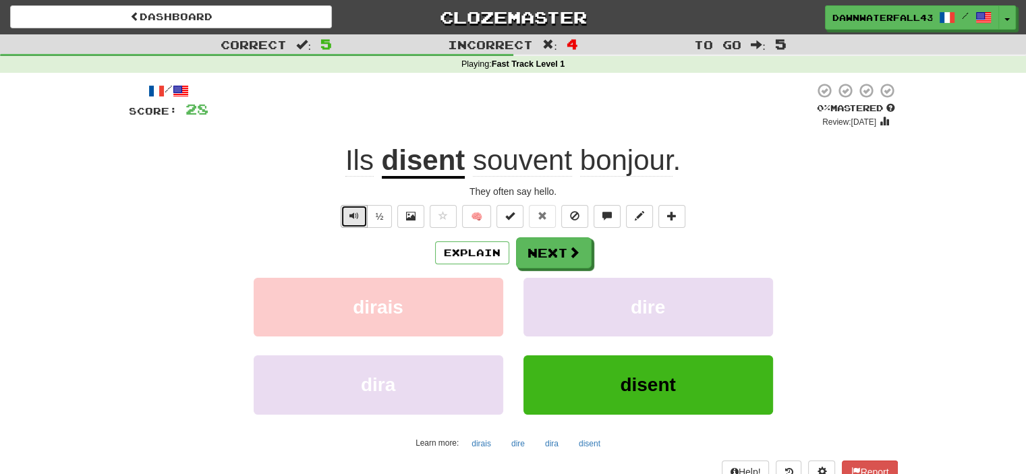
click at [360, 218] on button "Text-to-speech controls" at bounding box center [354, 216] width 27 height 23
click at [383, 220] on button "½" at bounding box center [380, 216] width 26 height 23
click at [383, 212] on button "½" at bounding box center [380, 216] width 26 height 23
click at [354, 213] on span "Text-to-speech controls" at bounding box center [354, 215] width 9 height 9
click at [458, 253] on button "Explain" at bounding box center [472, 253] width 74 height 23
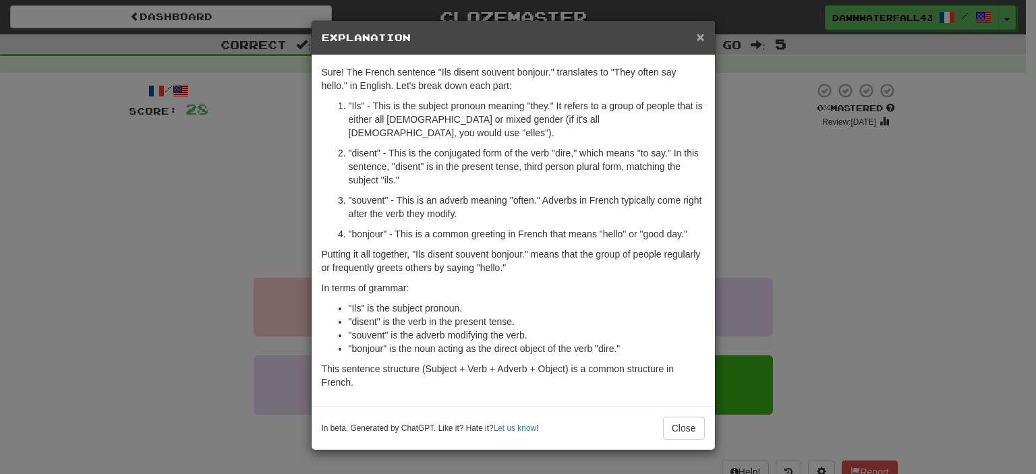
click at [702, 39] on span "×" at bounding box center [700, 37] width 8 height 16
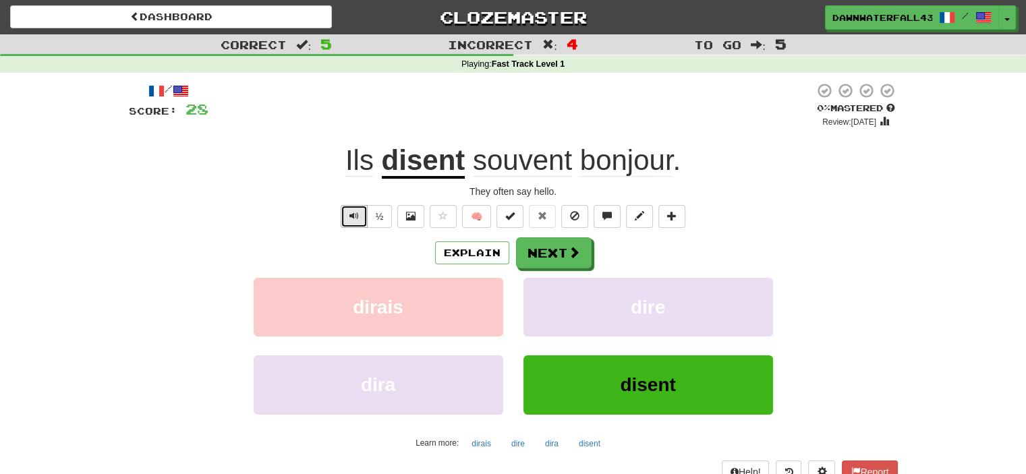
click at [353, 217] on span "Text-to-speech controls" at bounding box center [354, 215] width 9 height 9
click at [561, 256] on button "Next" at bounding box center [555, 253] width 76 height 31
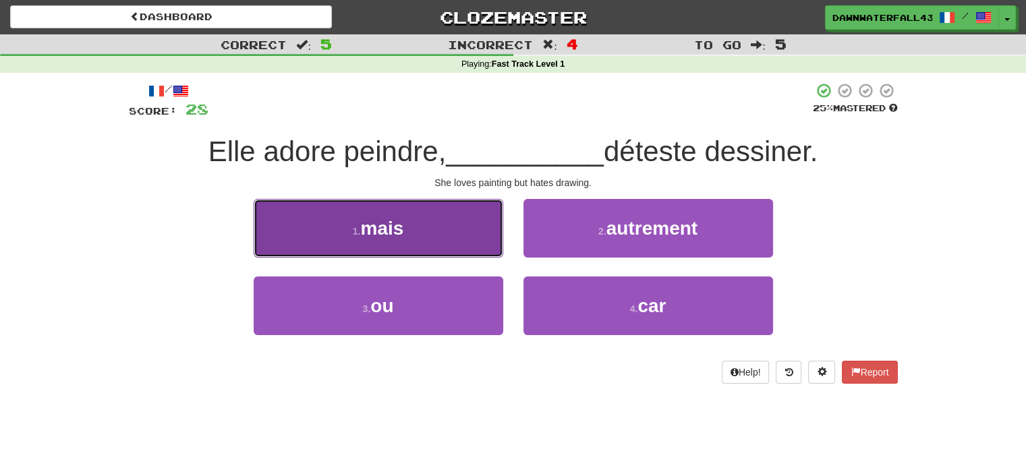
click at [489, 250] on button "1 . mais" at bounding box center [379, 228] width 250 height 59
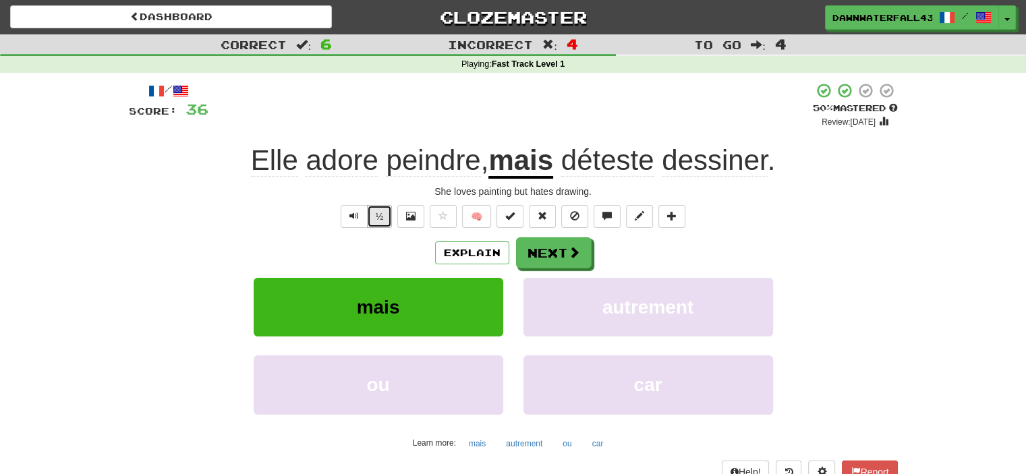
click at [379, 222] on button "½" at bounding box center [380, 216] width 26 height 23
click at [386, 215] on button "½" at bounding box center [380, 216] width 26 height 23
click at [526, 254] on button "Next" at bounding box center [555, 253] width 76 height 31
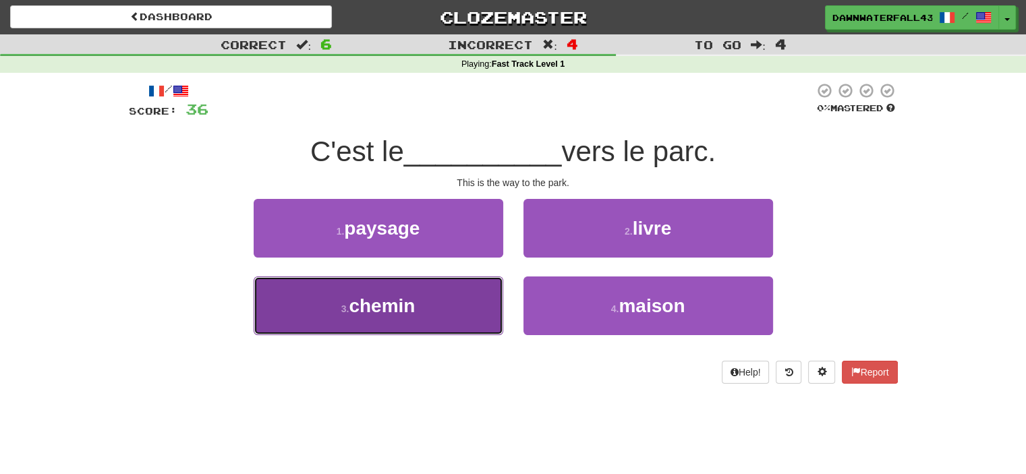
click at [457, 311] on button "3 . chemin" at bounding box center [379, 306] width 250 height 59
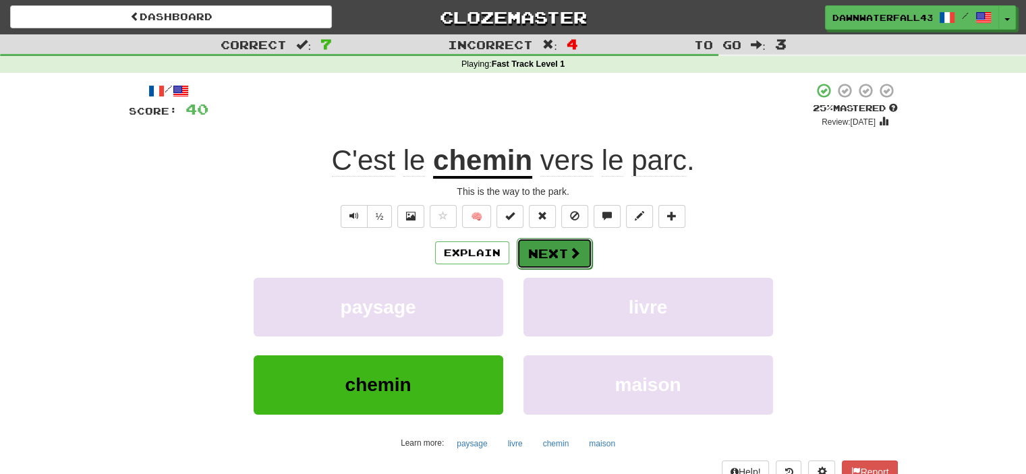
click at [566, 251] on button "Next" at bounding box center [555, 253] width 76 height 31
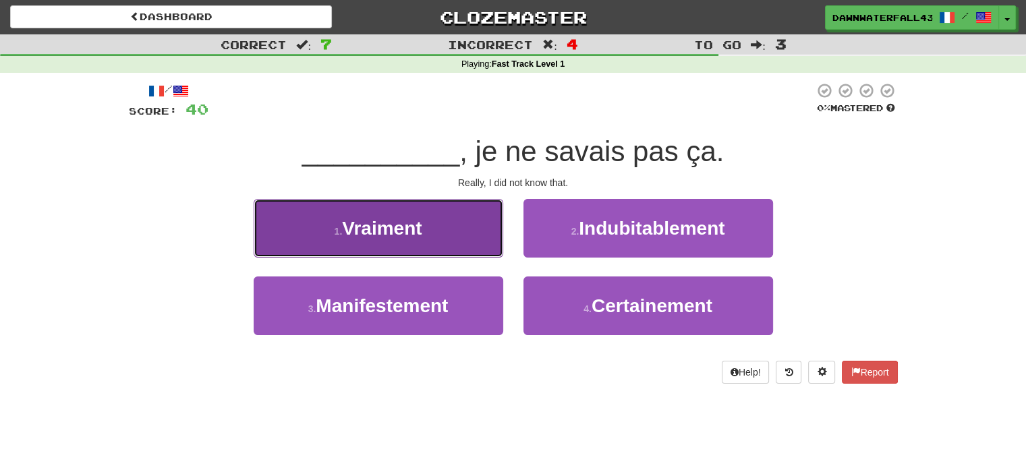
click at [499, 248] on button "1 . Vraiment" at bounding box center [379, 228] width 250 height 59
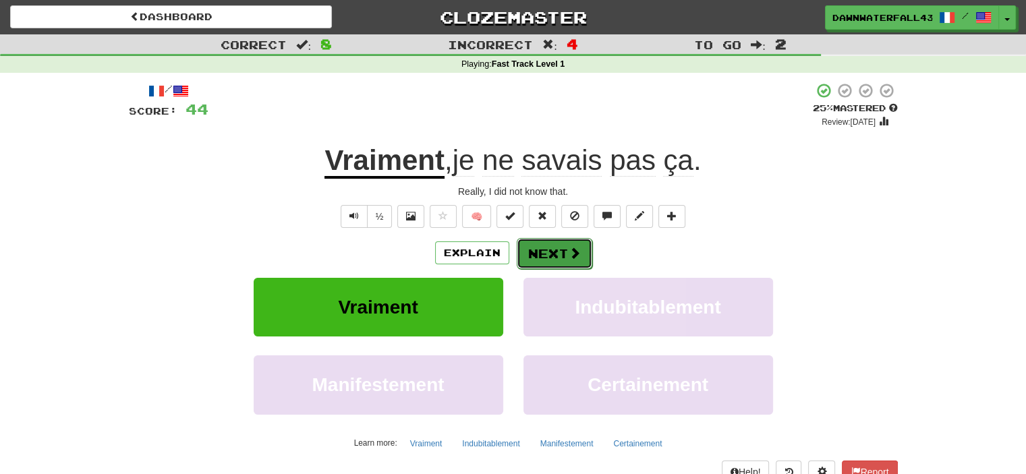
click at [580, 244] on button "Next" at bounding box center [555, 253] width 76 height 31
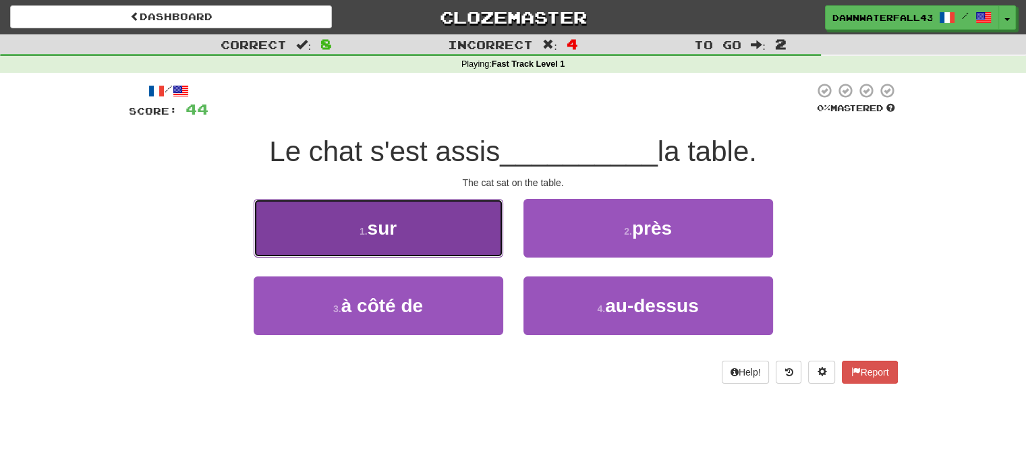
click at [447, 211] on button "1 . sur" at bounding box center [379, 228] width 250 height 59
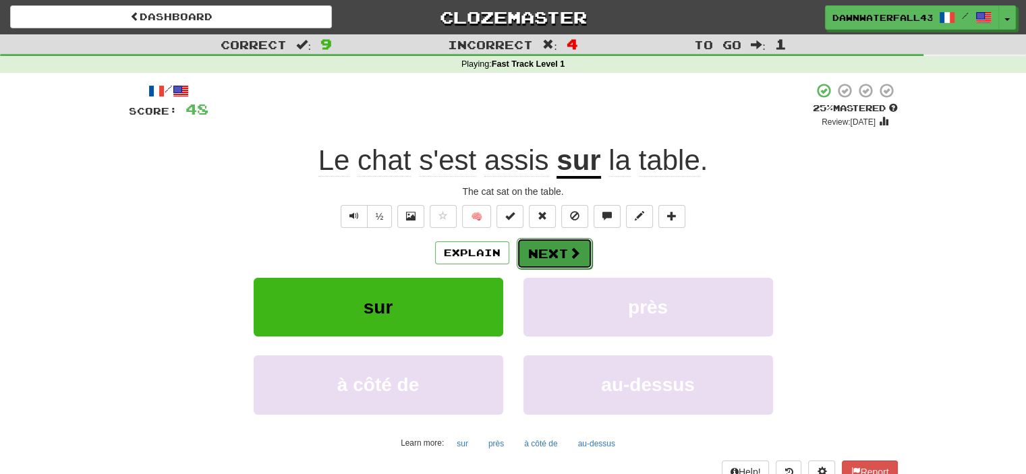
click at [572, 258] on span at bounding box center [575, 253] width 12 height 12
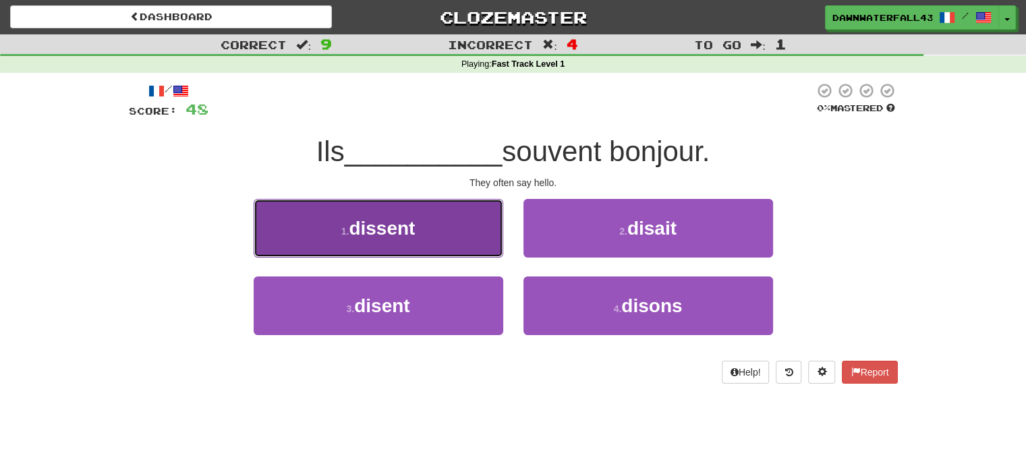
click at [439, 251] on button "1 . dissent" at bounding box center [379, 228] width 250 height 59
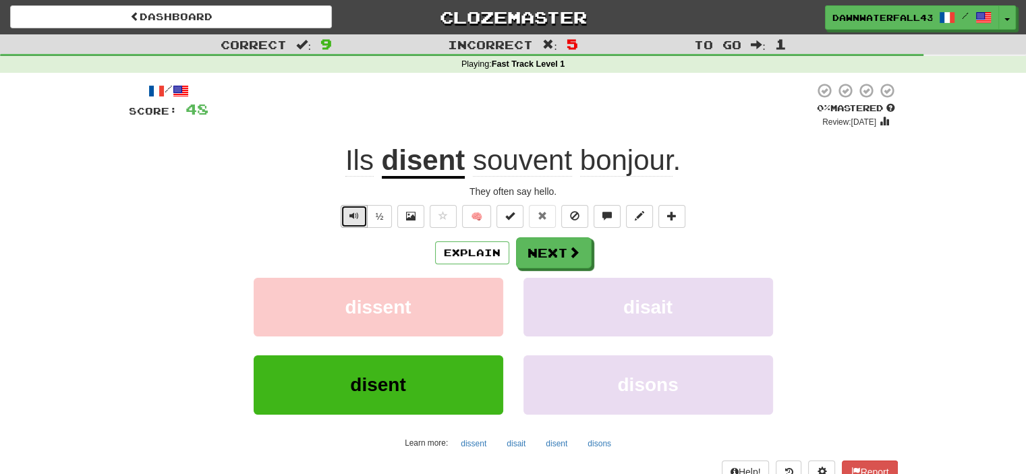
click at [351, 219] on span "Text-to-speech controls" at bounding box center [354, 215] width 9 height 9
click at [574, 260] on button "Next" at bounding box center [555, 253] width 76 height 31
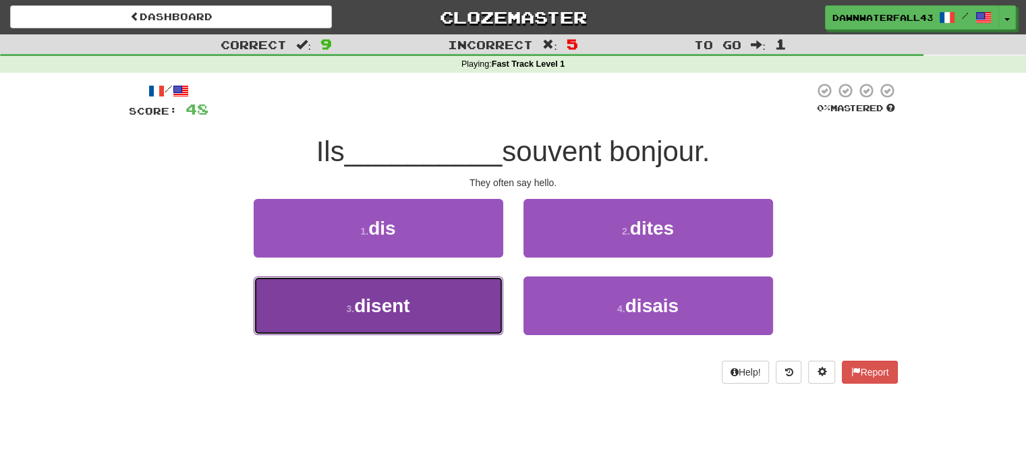
click at [464, 294] on button "3 . disent" at bounding box center [379, 306] width 250 height 59
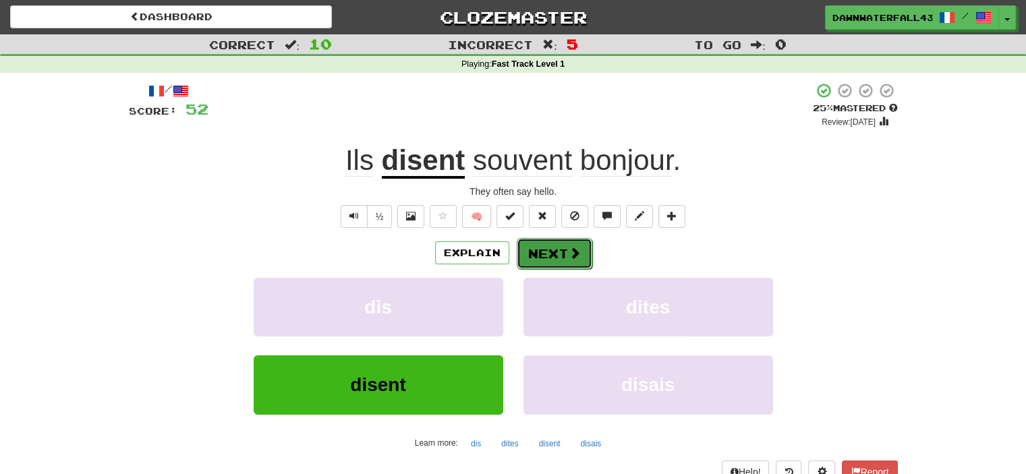
click at [545, 250] on button "Next" at bounding box center [555, 253] width 76 height 31
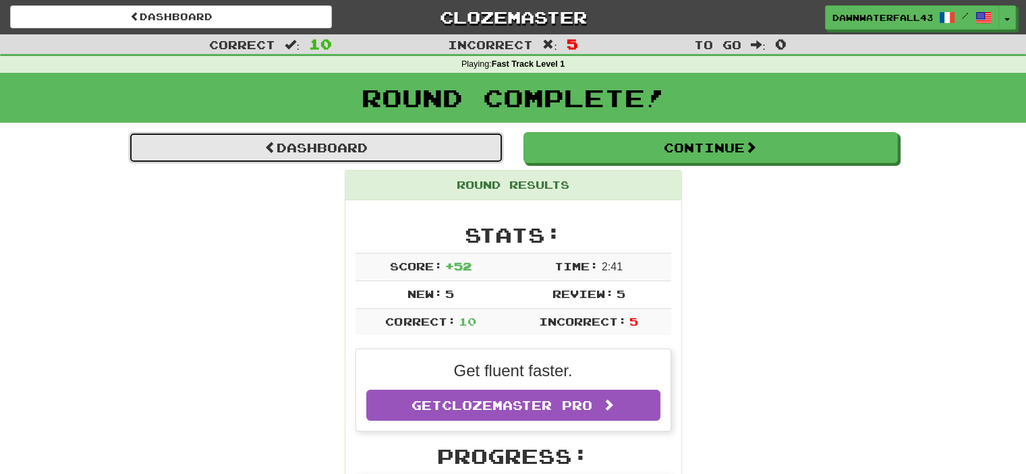
click at [442, 142] on link "Dashboard" at bounding box center [316, 147] width 375 height 31
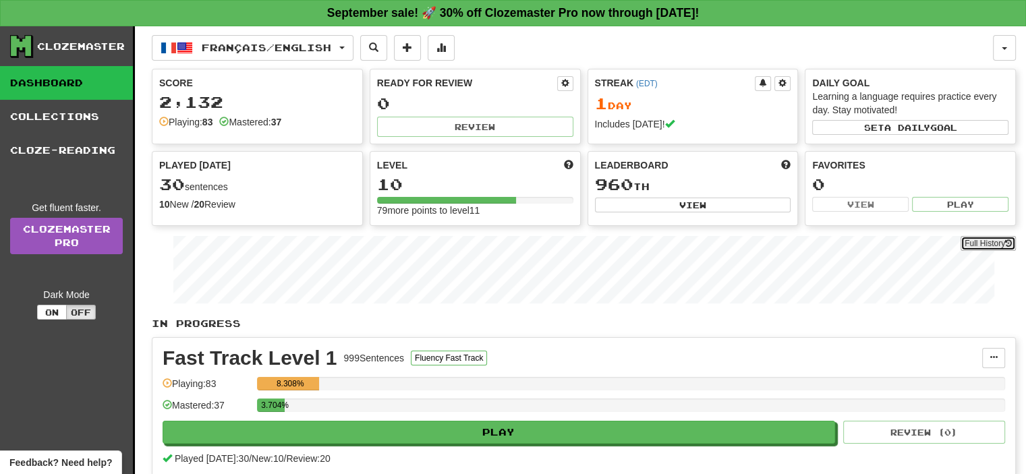
click at [1007, 242] on icon at bounding box center [1008, 244] width 7 height 8
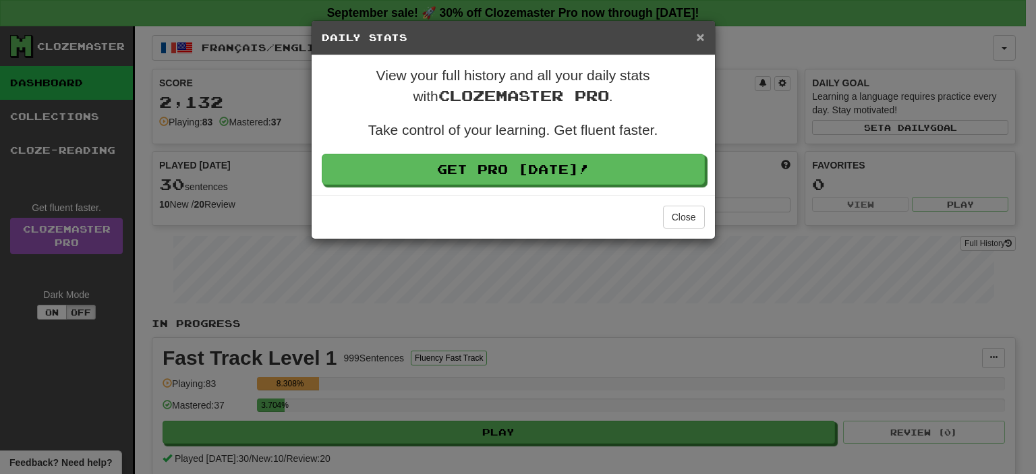
click at [704, 40] on span "×" at bounding box center [700, 37] width 8 height 16
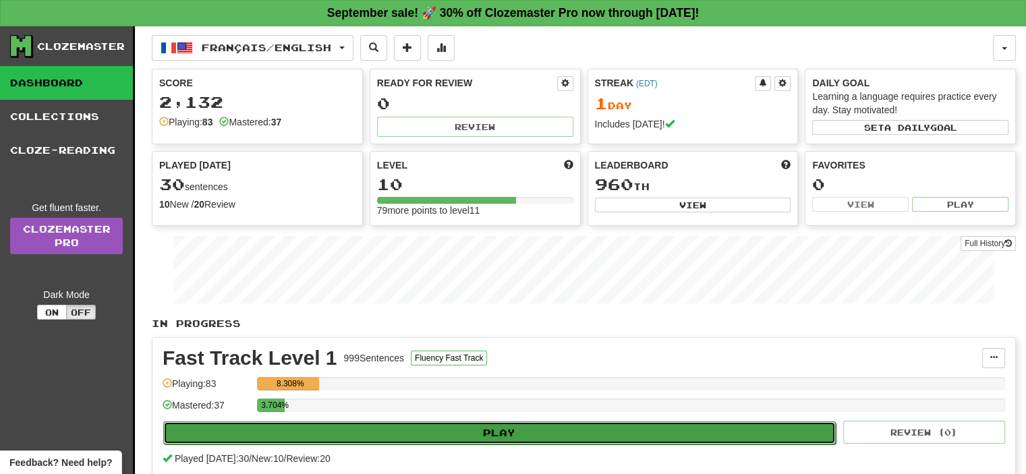
click at [363, 434] on button "Play" at bounding box center [499, 433] width 673 height 23
select select "**"
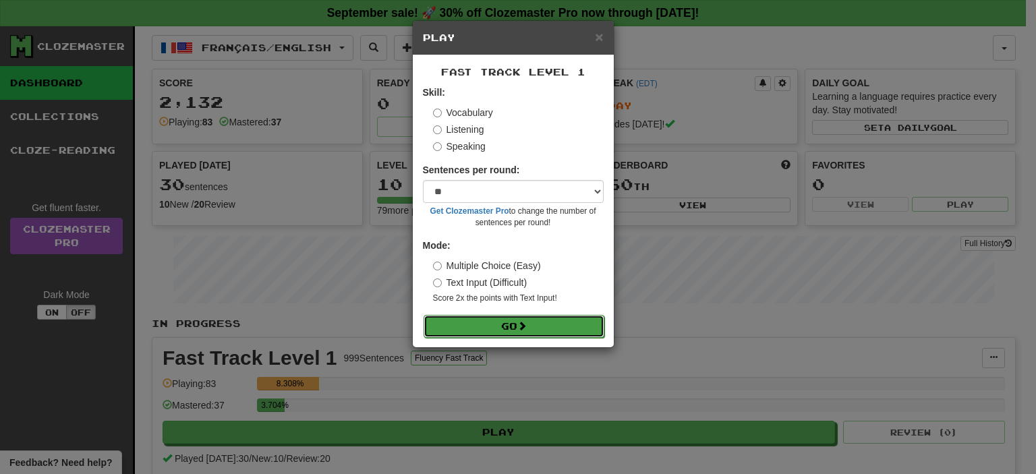
click at [482, 329] on button "Go" at bounding box center [514, 326] width 181 height 23
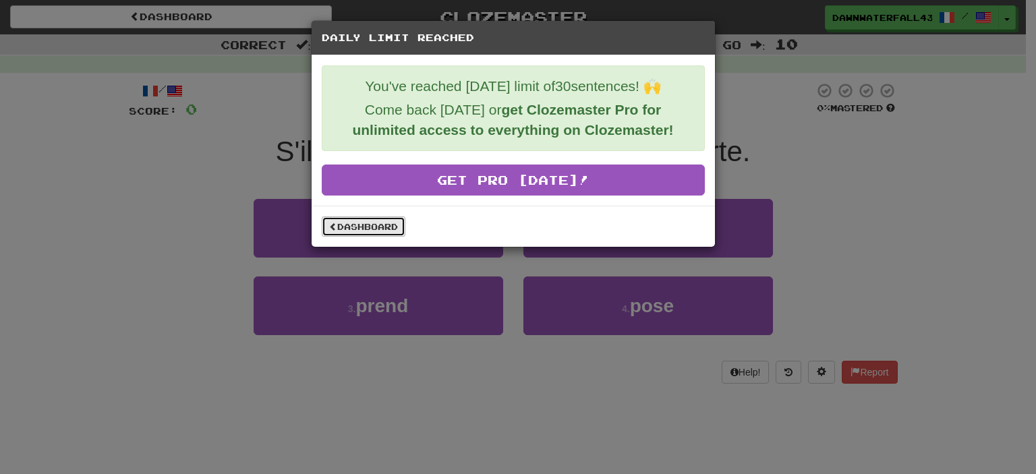
click at [388, 223] on link "Dashboard" at bounding box center [364, 227] width 84 height 20
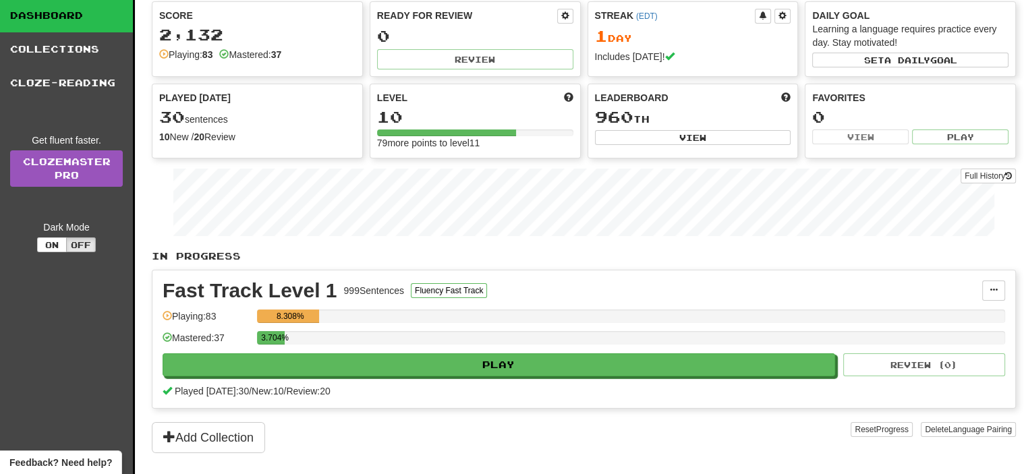
scroll to position [67, 0]
click at [74, 164] on link "Clozemaster Pro" at bounding box center [66, 168] width 113 height 36
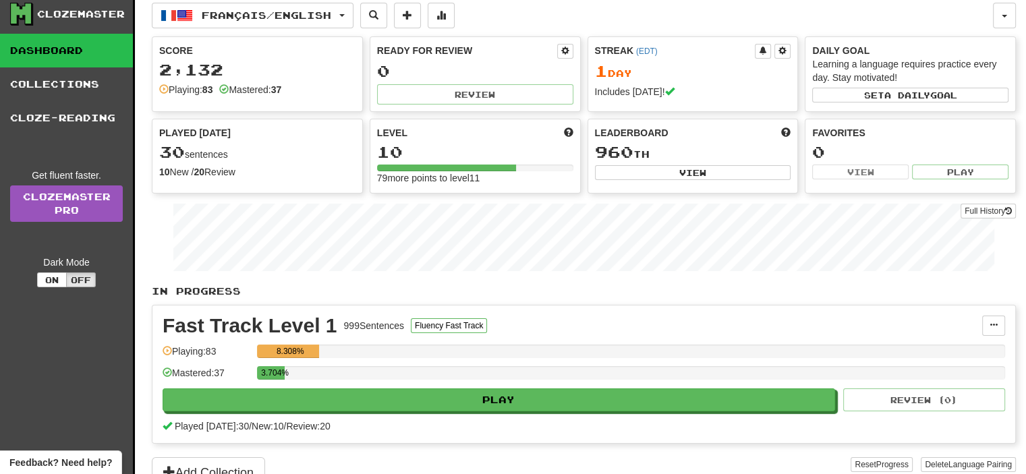
scroll to position [0, 0]
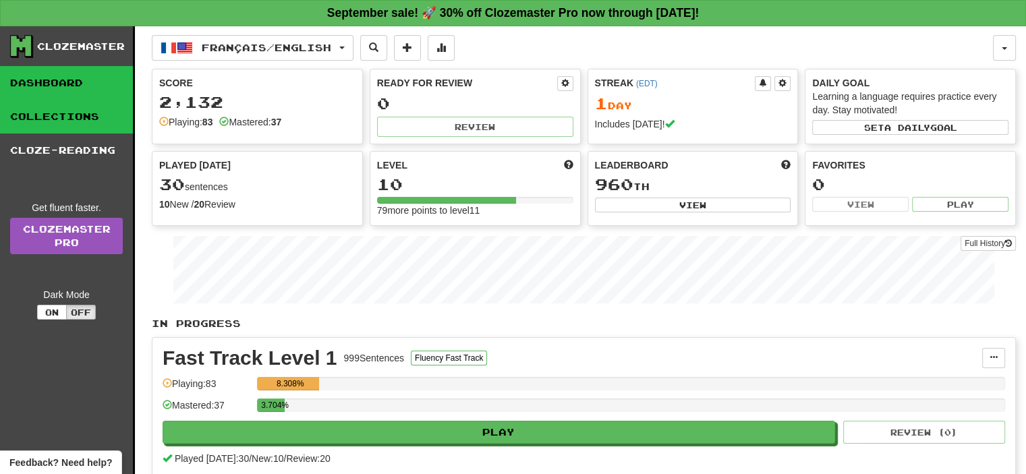
click at [99, 118] on link "Collections" at bounding box center [66, 117] width 133 height 34
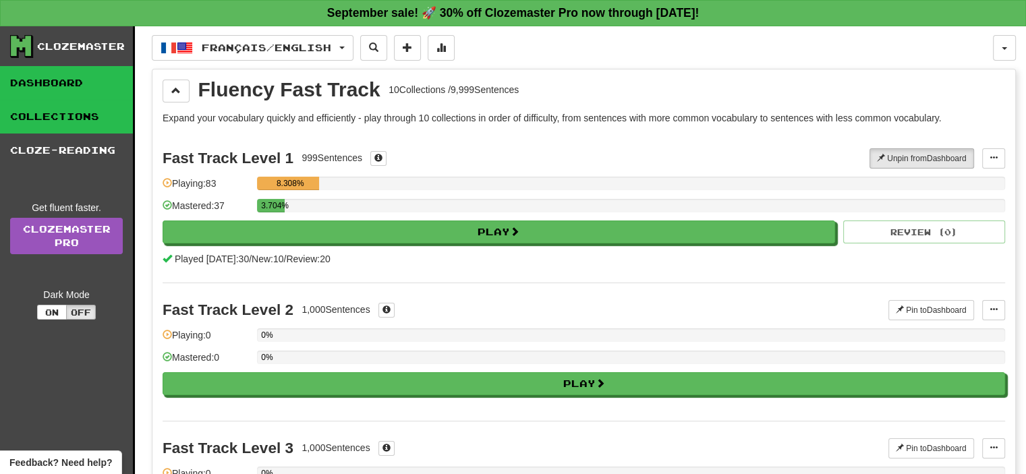
click at [82, 87] on link "Dashboard" at bounding box center [66, 83] width 133 height 34
